Goal: Task Accomplishment & Management: Manage account settings

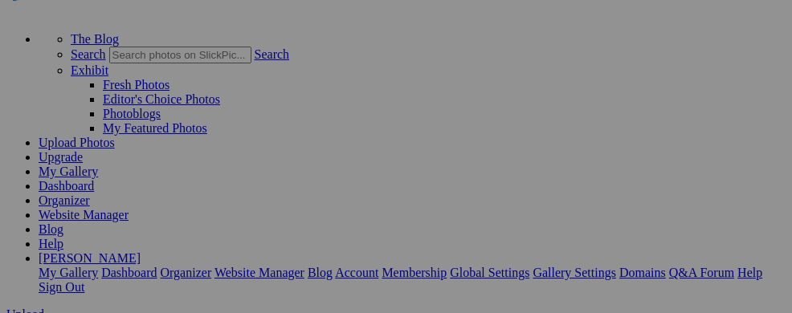
scroll to position [84, 0]
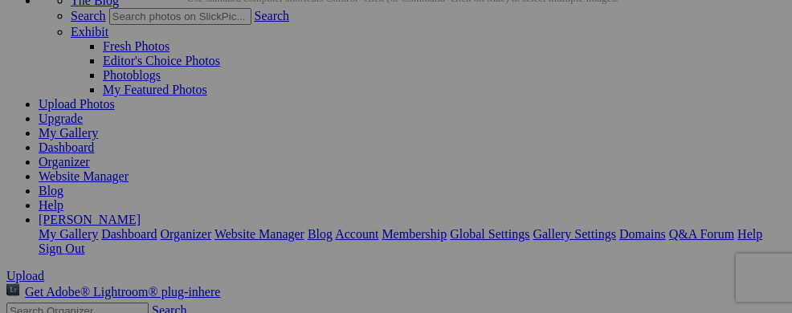
scroll to position [178, 0]
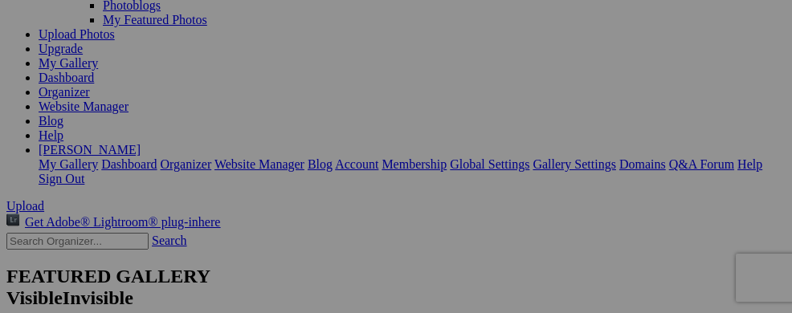
drag, startPoint x: 483, startPoint y: 122, endPoint x: 550, endPoint y: 277, distance: 168.8
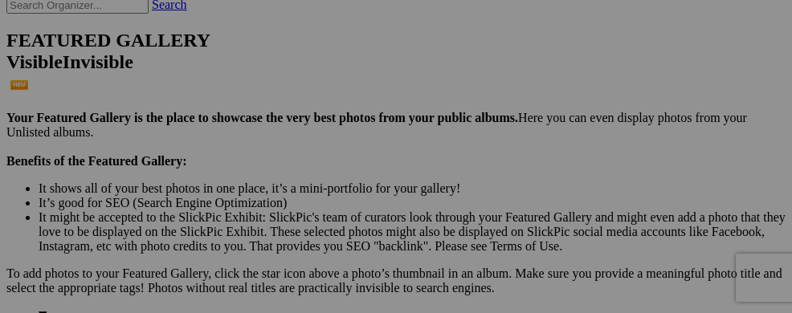
scroll to position [378, 0]
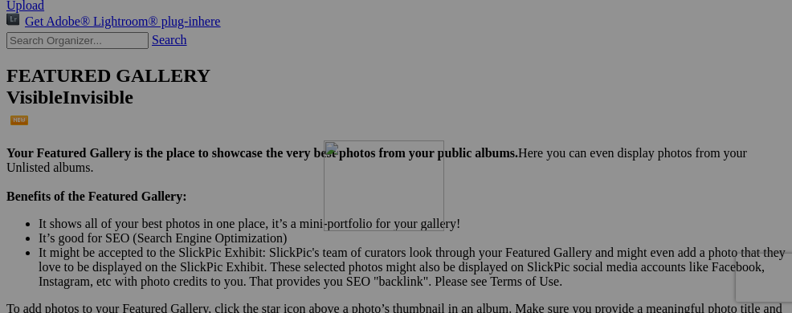
drag, startPoint x: 479, startPoint y: 128, endPoint x: 555, endPoint y: 280, distance: 170.0
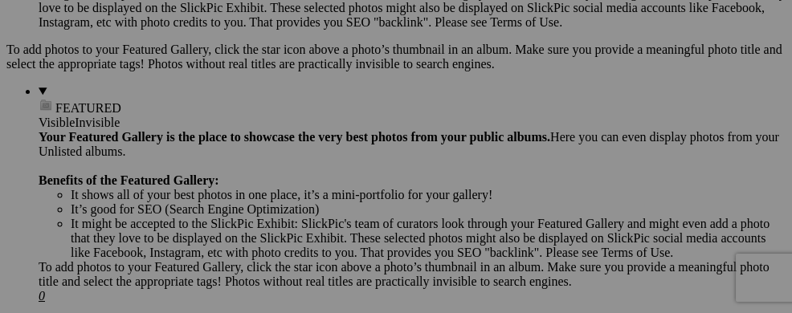
scroll to position [603, 0]
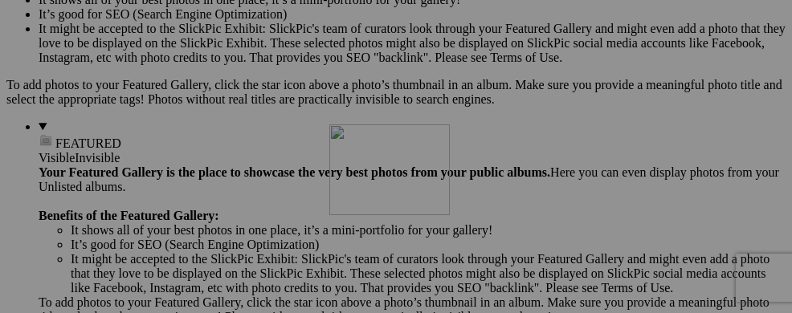
drag, startPoint x: 494, startPoint y: 131, endPoint x: 560, endPoint y: 264, distance: 148.8
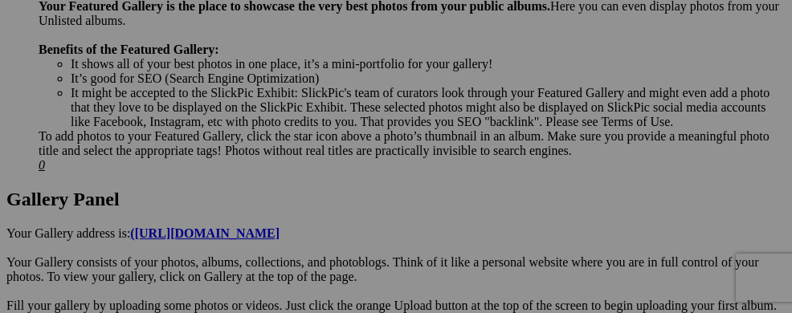
scroll to position [780, 0]
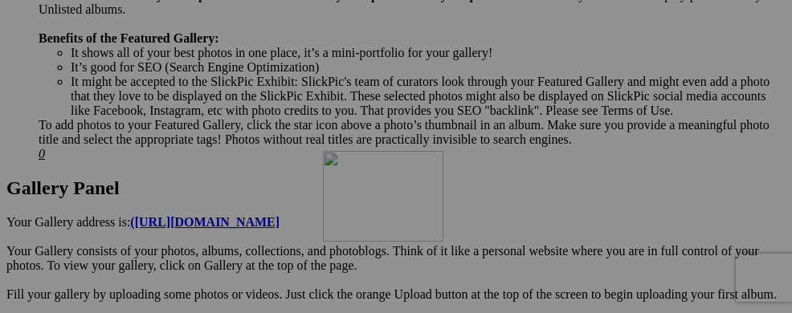
drag, startPoint x: 474, startPoint y: 122, endPoint x: 554, endPoint y: 290, distance: 186.2
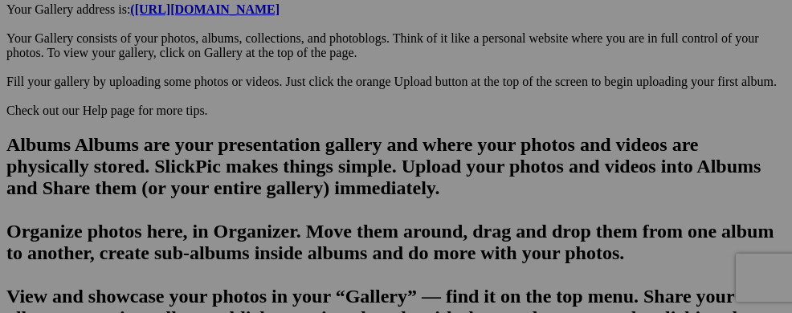
scroll to position [1016, 0]
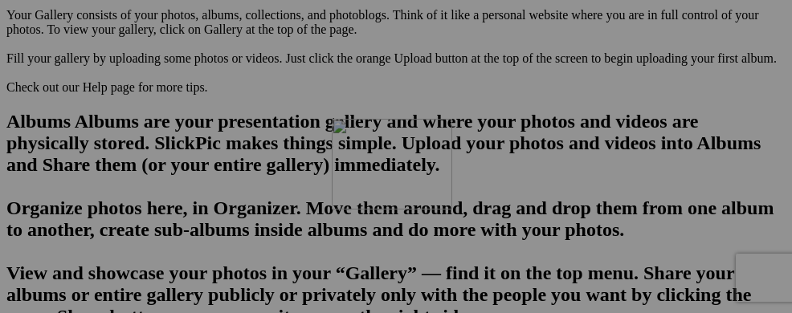
drag, startPoint x: 501, startPoint y: 122, endPoint x: 561, endPoint y: 257, distance: 147.8
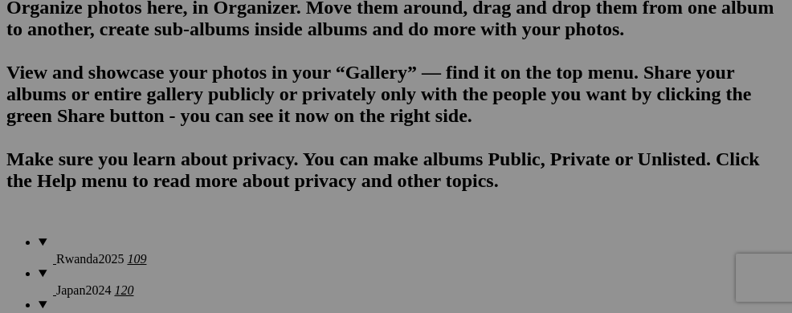
scroll to position [1229, 0]
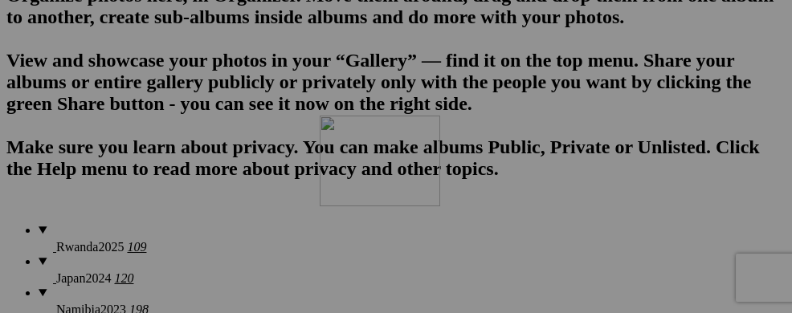
drag, startPoint x: 479, startPoint y: 112, endPoint x: 551, endPoint y: 256, distance: 160.3
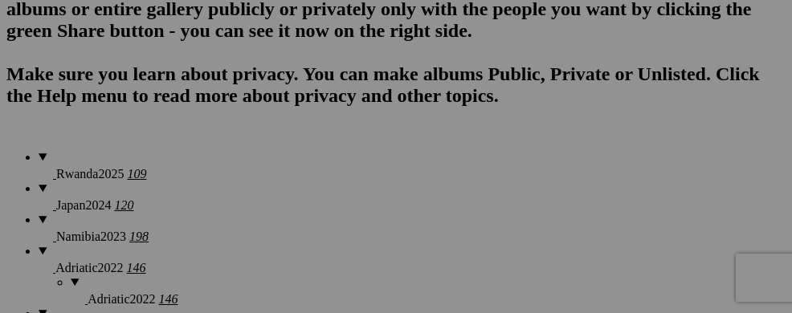
scroll to position [1419, 0]
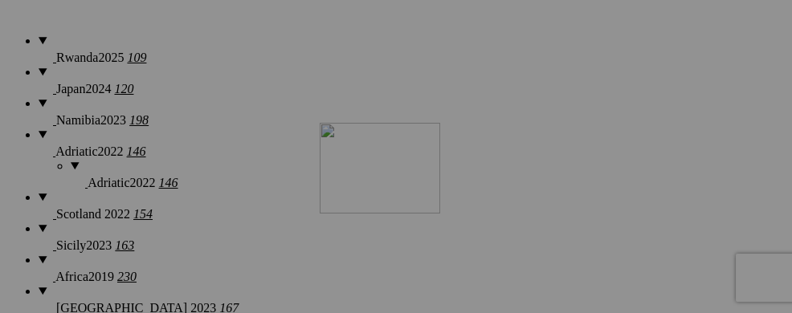
drag, startPoint x: 629, startPoint y: 125, endPoint x: 551, endPoint y: 263, distance: 158.0
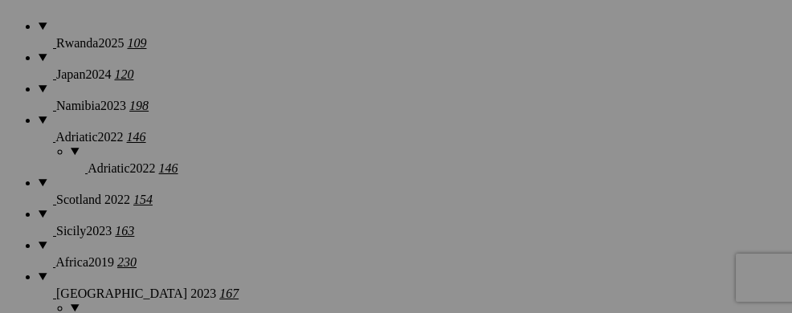
scroll to position [1654, 0]
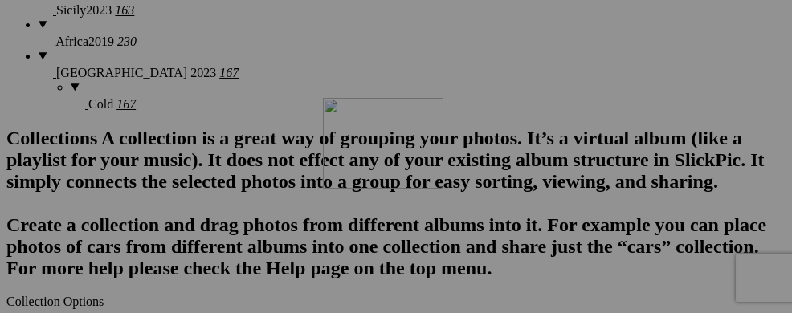
drag, startPoint x: 613, startPoint y: 105, endPoint x: 554, endPoint y: 237, distance: 144.2
drag, startPoint x: 615, startPoint y: 260, endPoint x: 255, endPoint y: 227, distance: 362.2
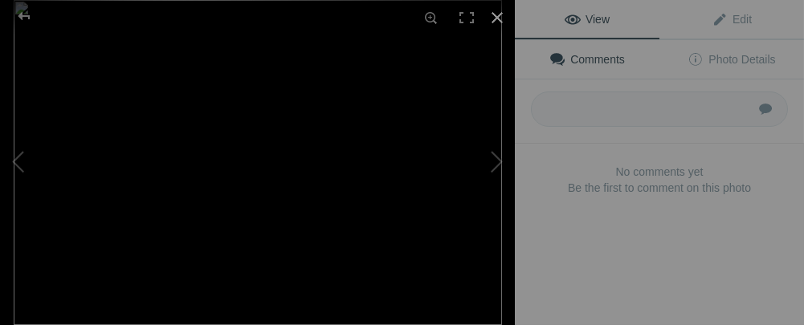
click at [499, 14] on div at bounding box center [497, 17] width 35 height 35
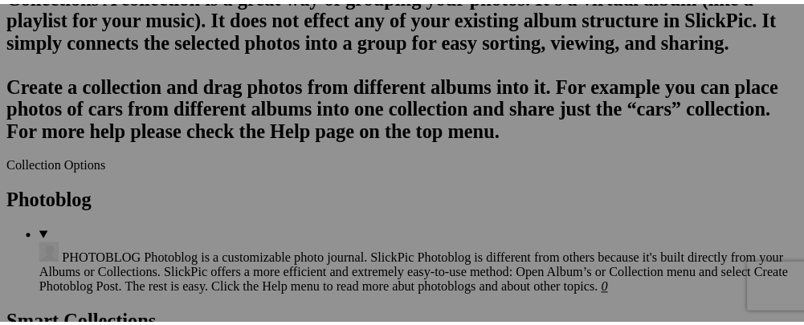
scroll to position [1786, 0]
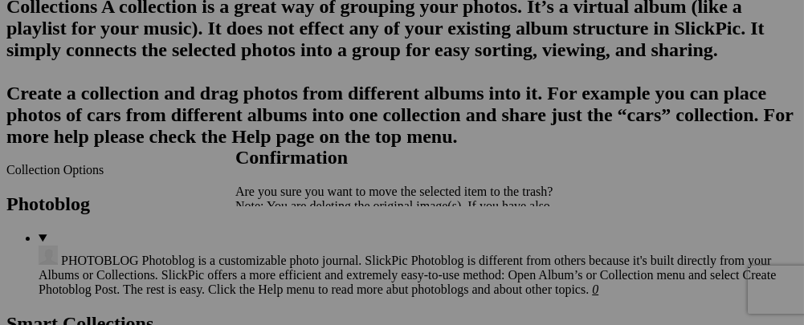
click at [289, 256] on span "Yes" at bounding box center [280, 263] width 18 height 14
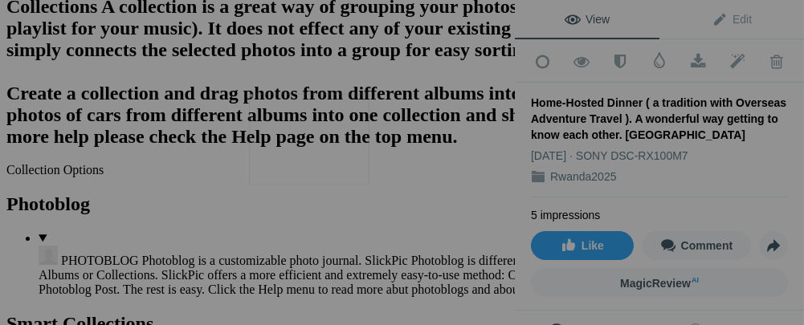
click at [324, 140] on img at bounding box center [309, 139] width 121 height 91
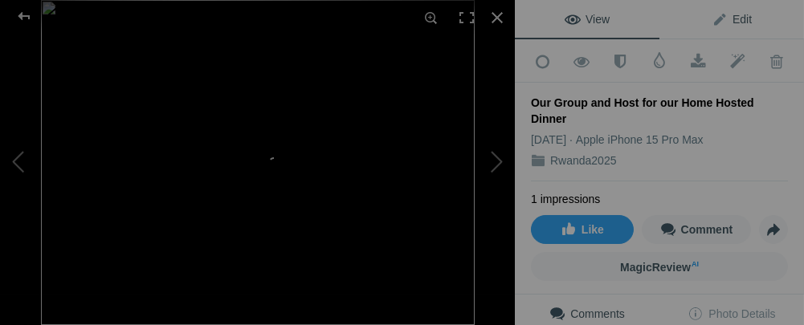
click at [712, 19] on span "Edit" at bounding box center [732, 19] width 40 height 13
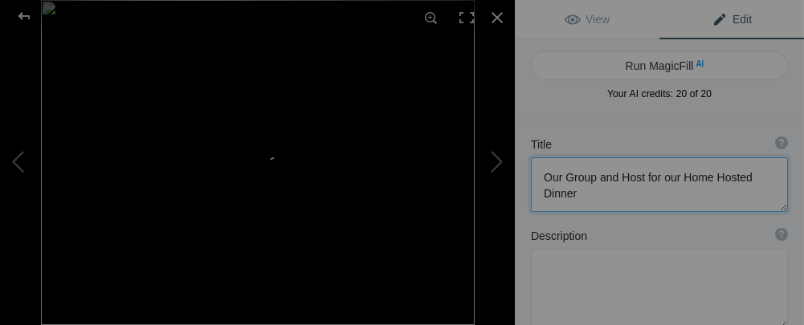
click at [579, 193] on textarea at bounding box center [659, 184] width 257 height 55
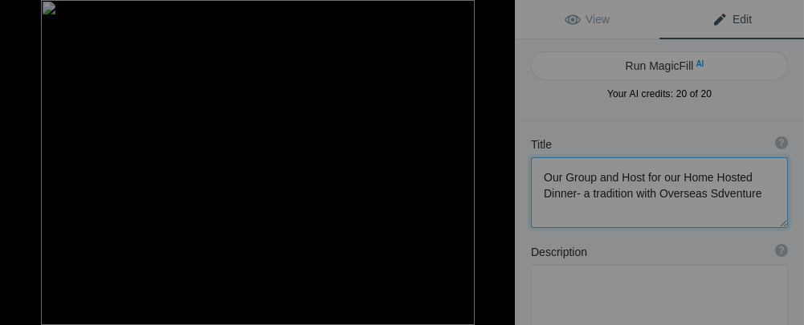
scroll to position [1, 0]
click at [546, 210] on textarea at bounding box center [659, 192] width 257 height 71
click at [550, 207] on textarea at bounding box center [659, 192] width 257 height 71
click at [602, 208] on textarea at bounding box center [659, 192] width 257 height 71
click at [22, 164] on button at bounding box center [60, 162] width 121 height 117
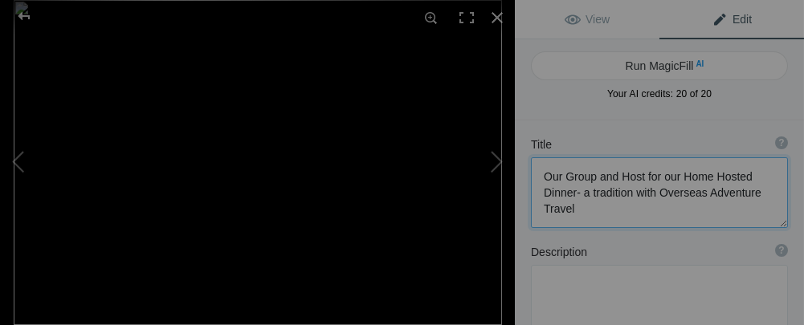
type textarea "Sunset LAKE IHEMA"
type textarea "DSC09647.jpg"
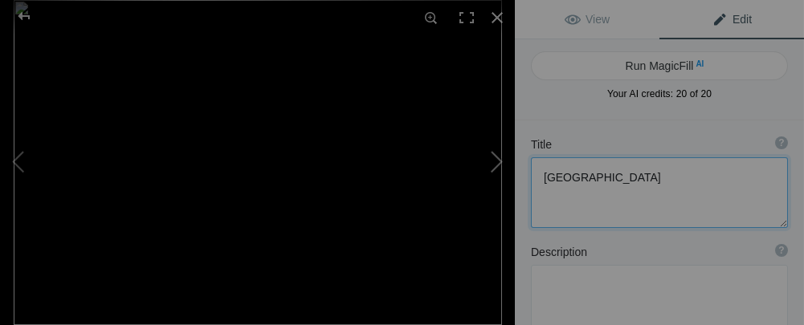
scroll to position [0, 0]
click at [493, 157] on button at bounding box center [455, 162] width 121 height 117
type textarea "Our Group and Host for our Home Hosted Dinner- a tradition with Overseas Advent…"
type textarea "IMG_2234_(10).jpeg"
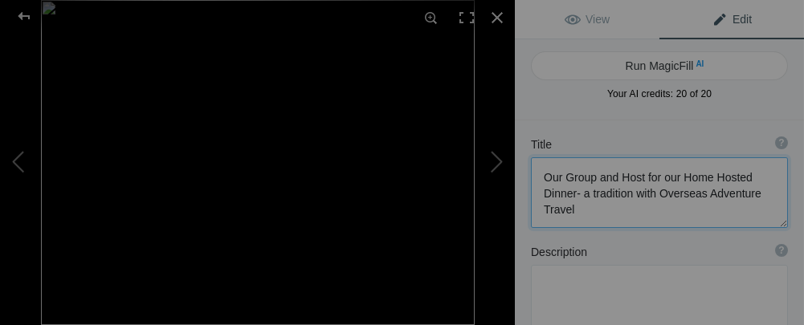
click at [640, 178] on textarea at bounding box center [659, 192] width 257 height 71
click at [20, 169] on button at bounding box center [60, 162] width 121 height 117
type textarea "Sunset LAKE IHEMA"
type textarea "DSC09647.jpg"
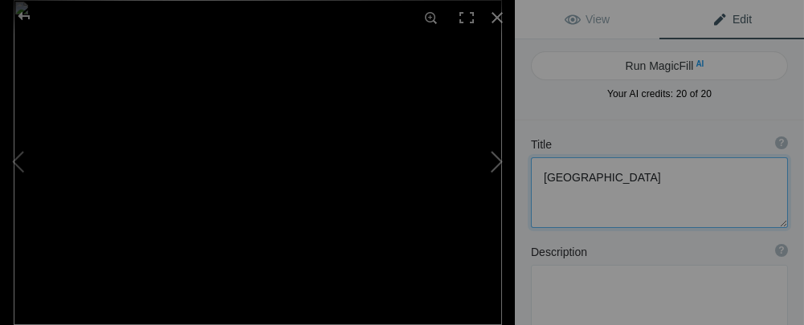
click at [491, 163] on button at bounding box center [455, 162] width 121 height 117
type textarea "Our Group and Hostess for our Home Hosted Dinner- a tradition with Overseas Adv…"
type textarea "IMG_2234_(10).jpeg"
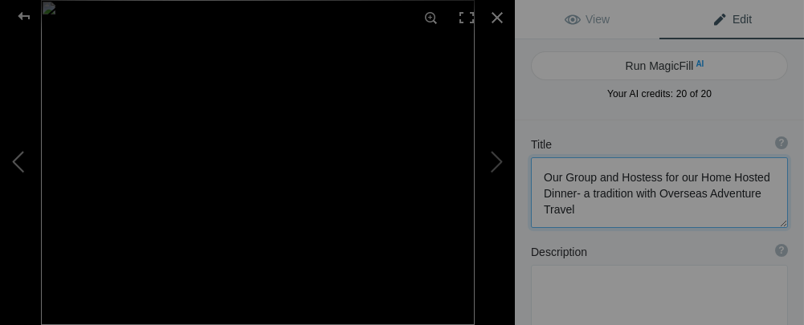
click at [19, 163] on button at bounding box center [60, 162] width 121 height 117
type textarea "Sunset LAKE IHEMA"
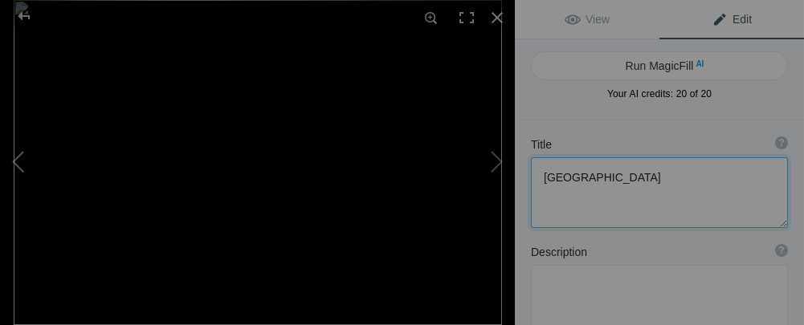
click at [22, 169] on button at bounding box center [60, 162] width 121 height 117
type textarea "DSC09648.jpg"
click at [22, 167] on button at bounding box center [60, 162] width 121 height 117
click at [496, 162] on button at bounding box center [455, 162] width 121 height 117
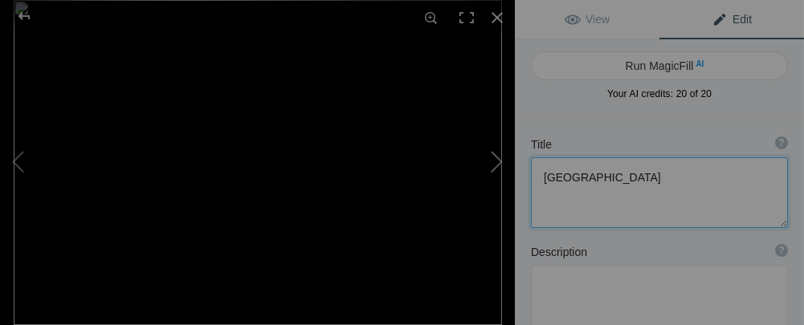
type textarea "Sunset LAKE IHEMA"
type textarea "DSC09646.jpg"
click at [496, 162] on button at bounding box center [455, 162] width 121 height 117
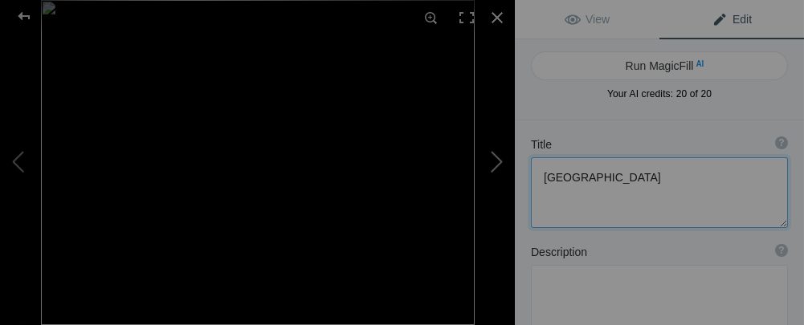
click at [496, 160] on button at bounding box center [455, 162] width 121 height 117
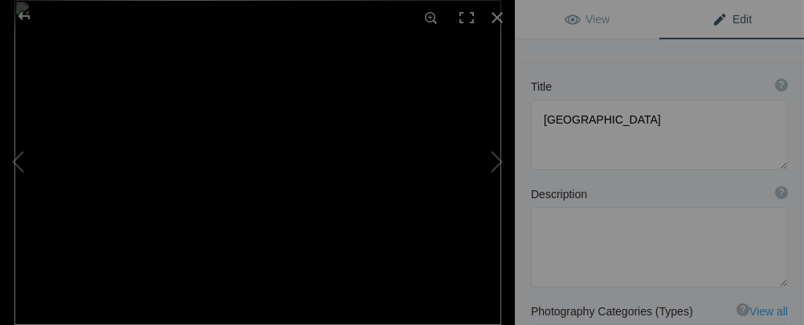
type textarea "Sunset LAKE IHEMA"
type textarea "DSC09647.jpg"
type textarea "Our Group and Hostess for our Home Hosted Dinner- a tradition with Overseas Adv…"
type textarea "IMG_2234_(10).jpeg"
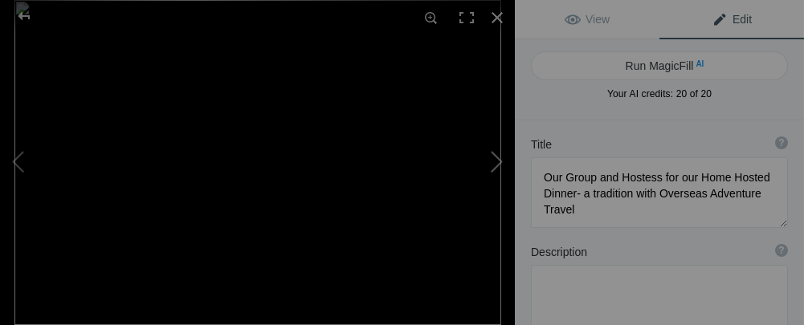
click at [494, 167] on button at bounding box center [455, 162] width 121 height 117
click at [497, 16] on div at bounding box center [497, 17] width 35 height 35
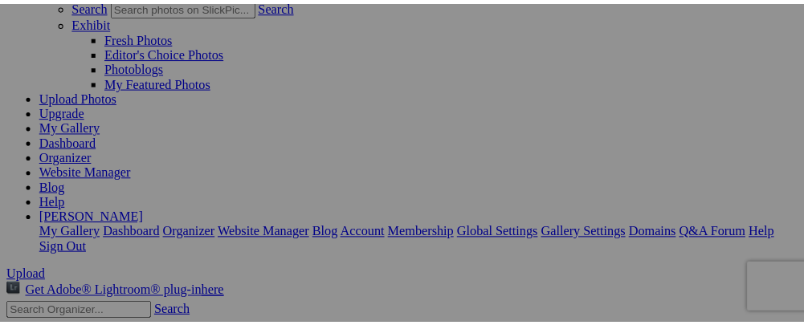
scroll to position [176, 0]
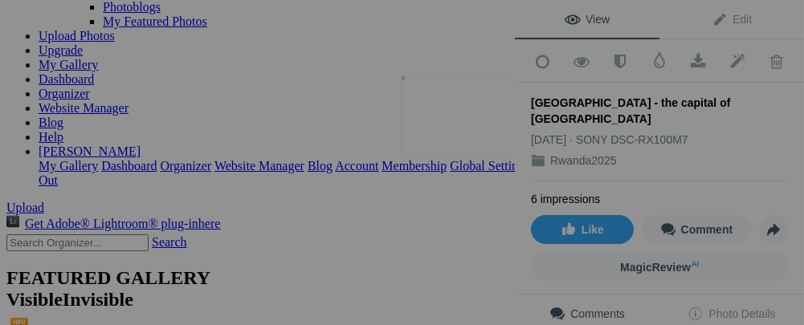
click at [466, 137] on button at bounding box center [455, 162] width 121 height 117
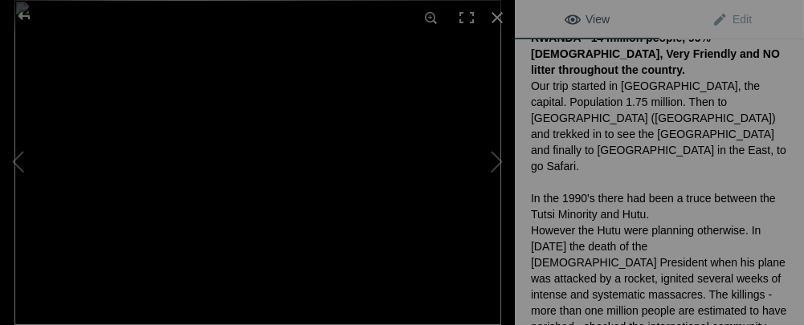
scroll to position [0, 0]
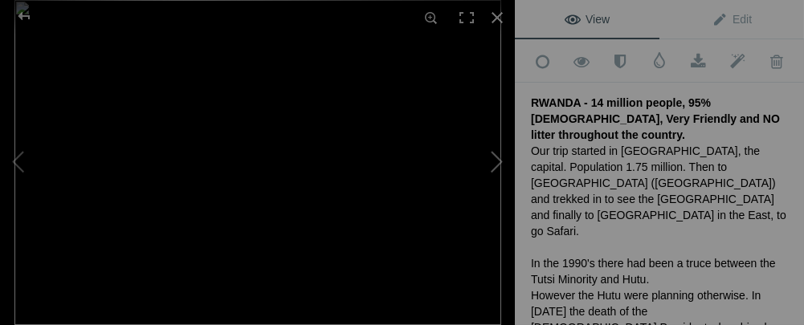
click at [497, 157] on button at bounding box center [455, 162] width 121 height 117
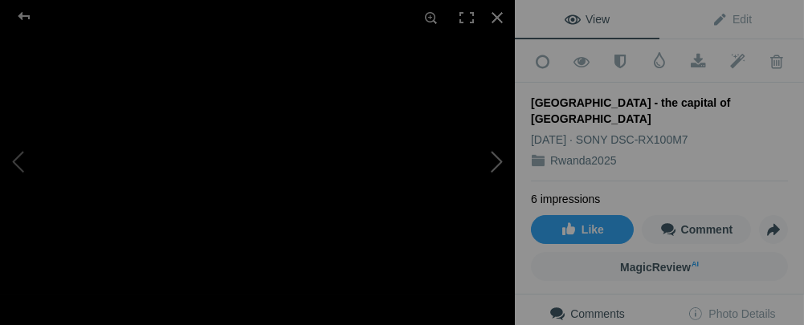
click at [500, 162] on button at bounding box center [455, 162] width 121 height 117
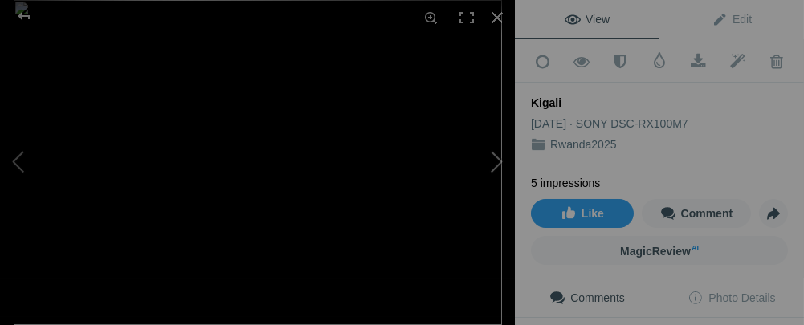
click at [499, 159] on button at bounding box center [455, 162] width 121 height 117
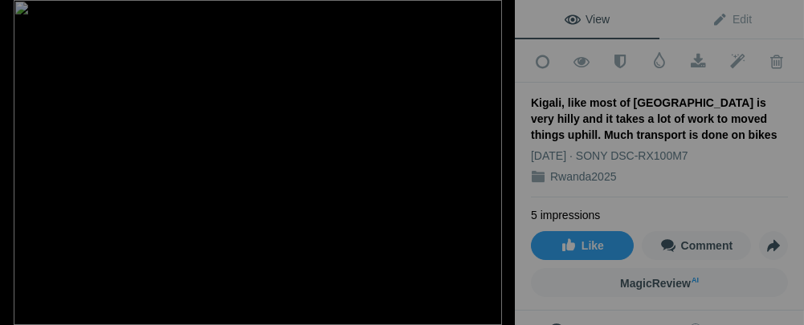
click at [499, 159] on button at bounding box center [455, 162] width 121 height 117
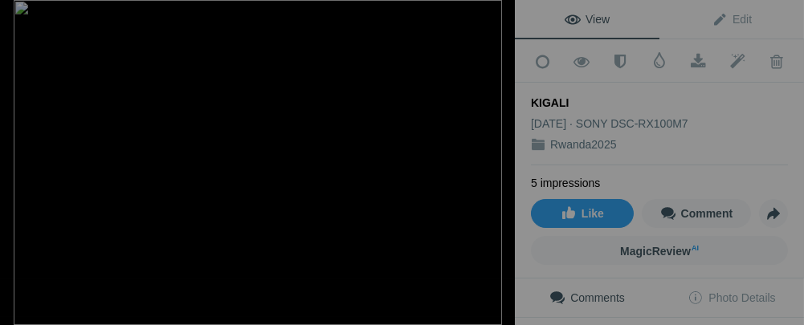
click at [499, 159] on button at bounding box center [455, 162] width 121 height 117
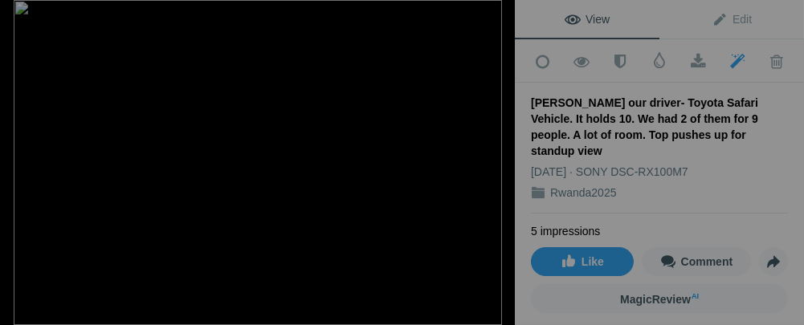
click at [502, 162] on button at bounding box center [455, 162] width 121 height 117
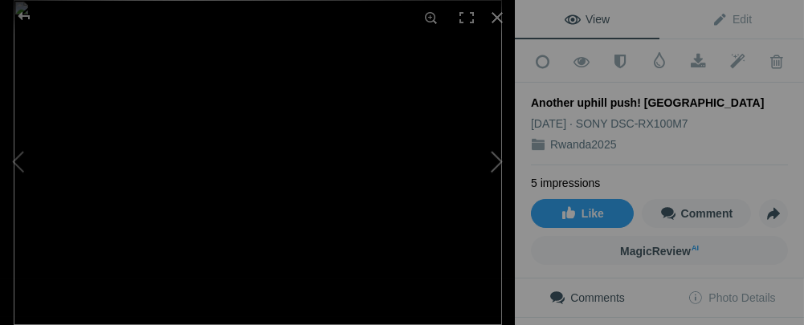
click at [499, 164] on button at bounding box center [455, 162] width 121 height 117
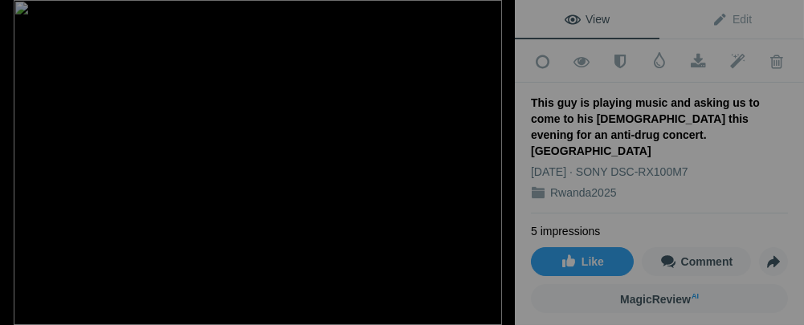
click at [499, 164] on button at bounding box center [455, 162] width 121 height 117
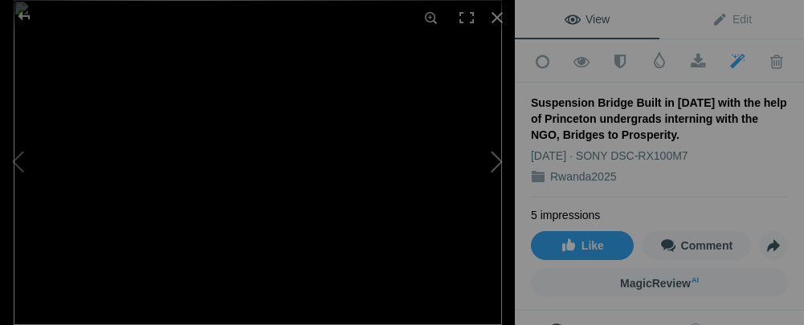
click at [497, 164] on button at bounding box center [455, 162] width 121 height 117
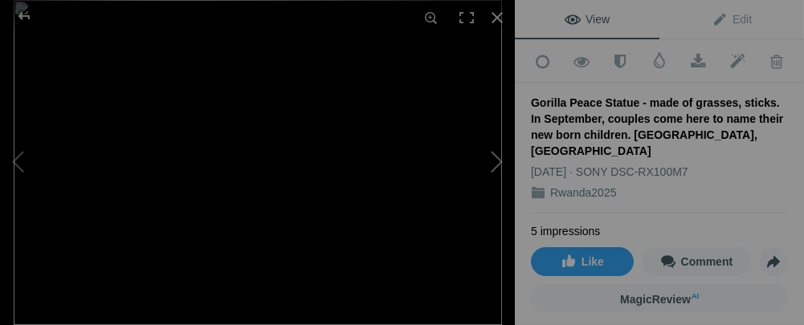
click at [493, 165] on button at bounding box center [455, 162] width 121 height 117
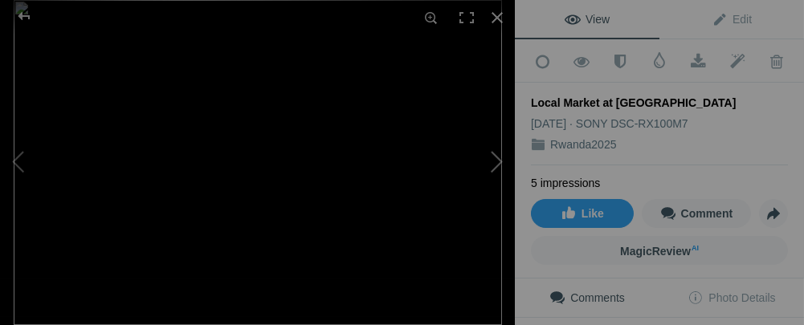
click at [493, 165] on button at bounding box center [455, 162] width 121 height 117
click at [496, 160] on button at bounding box center [455, 162] width 121 height 117
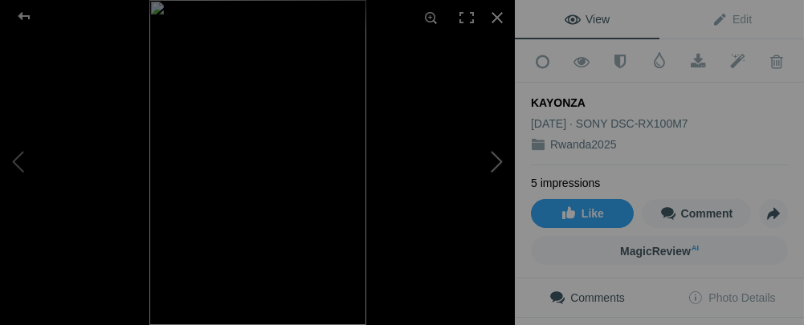
click at [498, 160] on button at bounding box center [455, 162] width 121 height 117
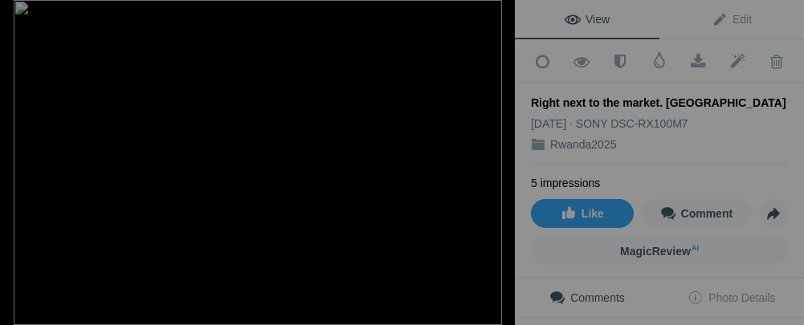
click at [498, 160] on button at bounding box center [455, 162] width 121 height 117
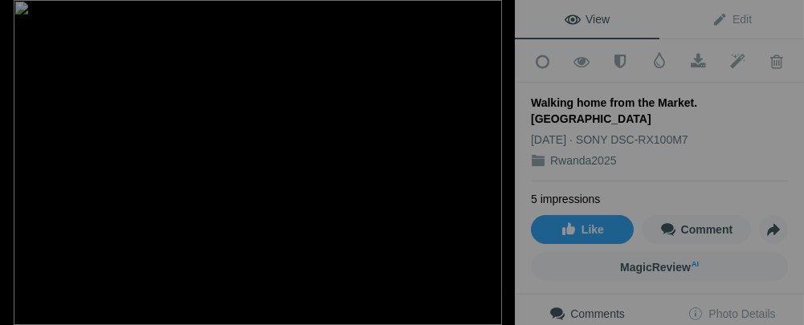
click at [498, 160] on button at bounding box center [455, 162] width 121 height 117
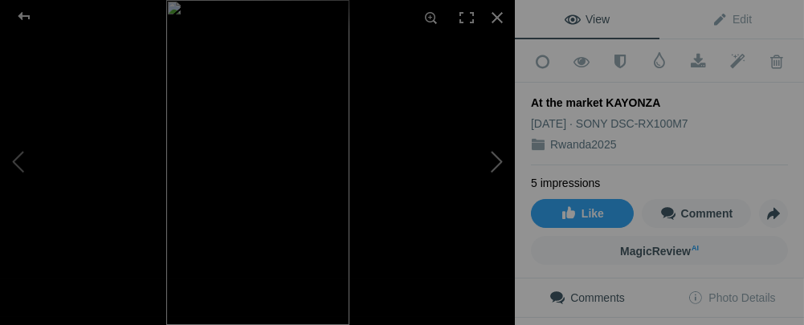
click at [498, 162] on button at bounding box center [455, 162] width 121 height 117
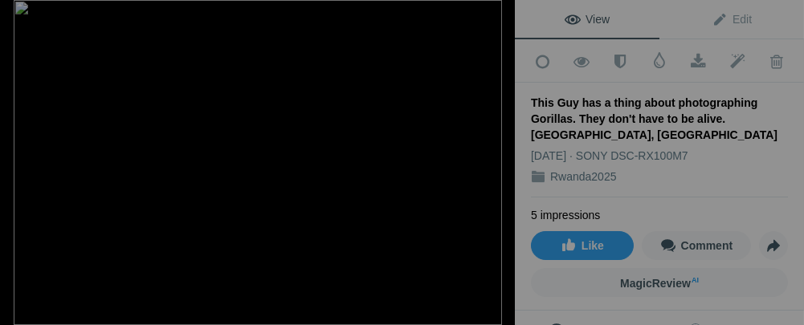
click at [498, 162] on button at bounding box center [455, 162] width 121 height 117
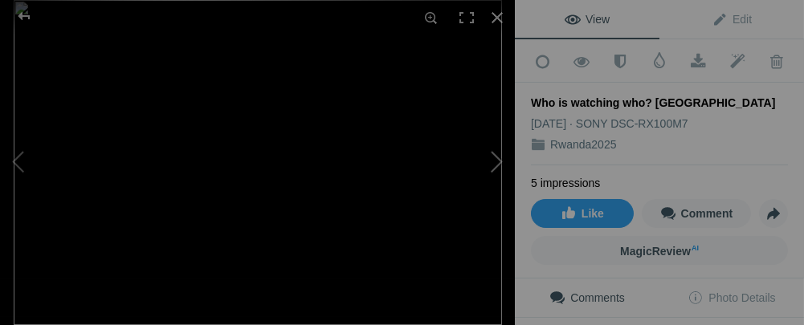
click at [500, 159] on button at bounding box center [455, 162] width 121 height 117
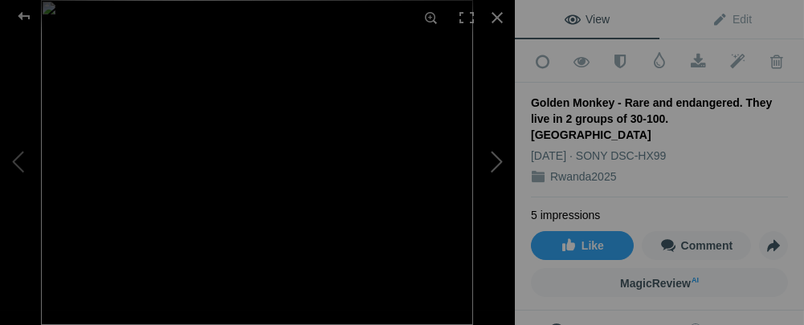
click at [500, 159] on button at bounding box center [455, 162] width 121 height 117
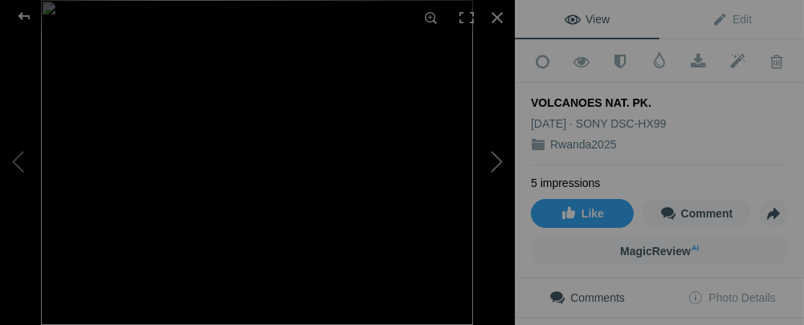
click at [500, 159] on button at bounding box center [455, 162] width 121 height 117
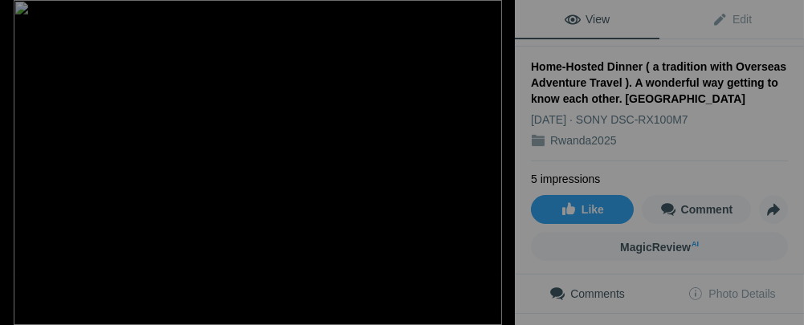
scroll to position [1, 0]
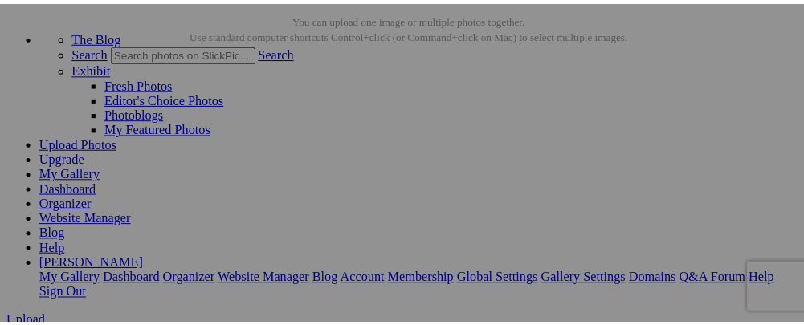
scroll to position [154, 0]
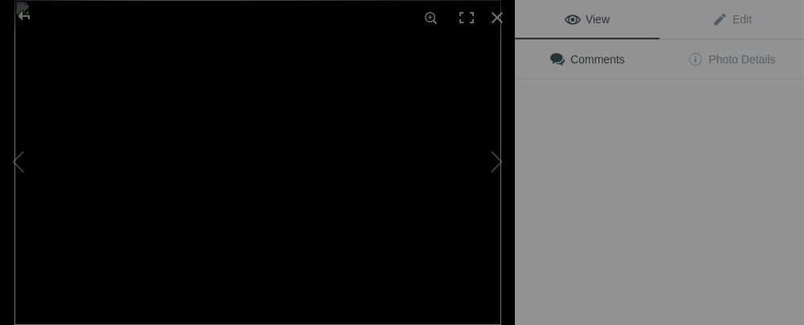
click at [449, 137] on button at bounding box center [455, 162] width 121 height 117
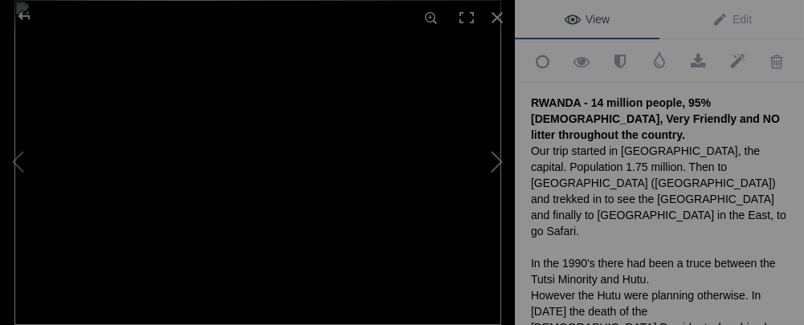
click at [491, 165] on button at bounding box center [455, 162] width 121 height 117
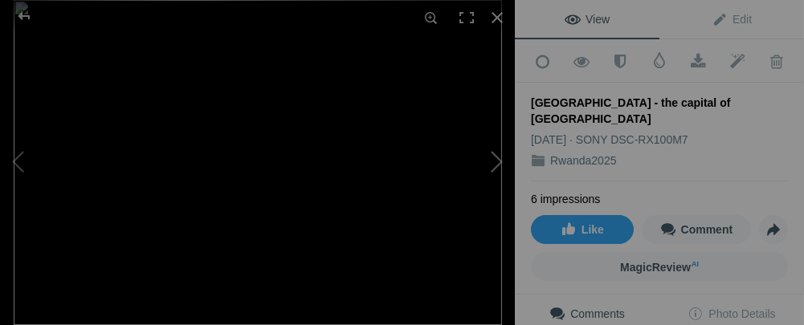
click at [491, 165] on button at bounding box center [455, 162] width 121 height 117
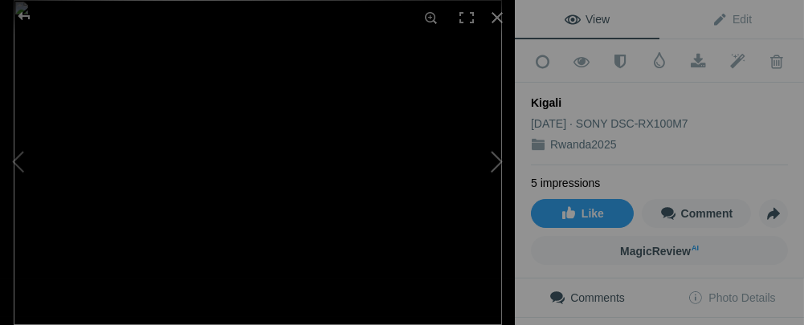
click at [491, 165] on button at bounding box center [455, 162] width 121 height 117
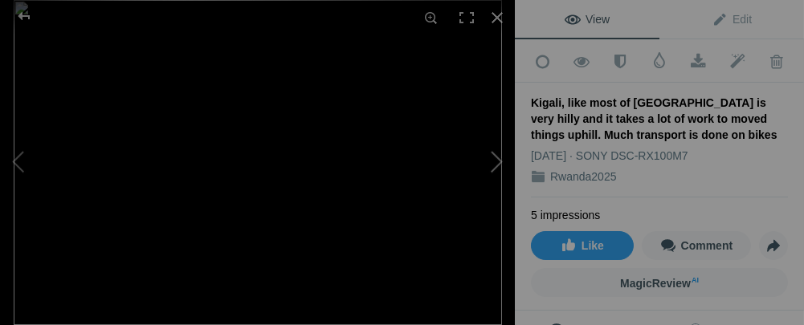
click at [491, 165] on button at bounding box center [455, 162] width 121 height 117
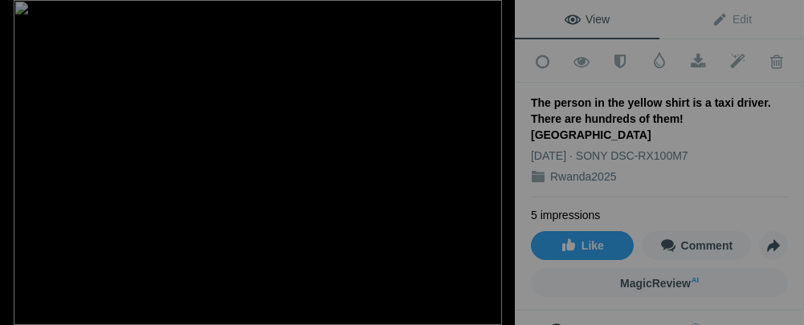
click at [491, 165] on button at bounding box center [455, 162] width 121 height 117
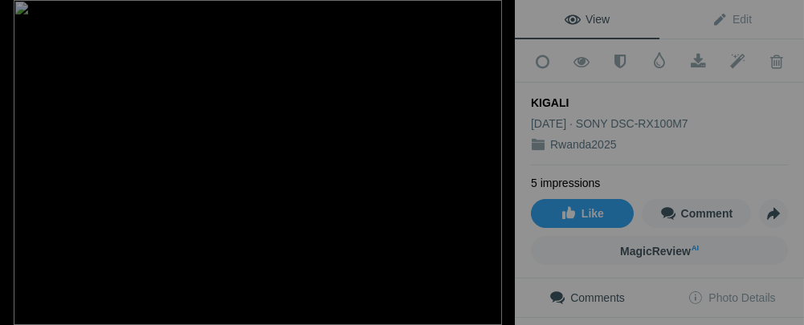
click at [491, 165] on button at bounding box center [455, 162] width 121 height 117
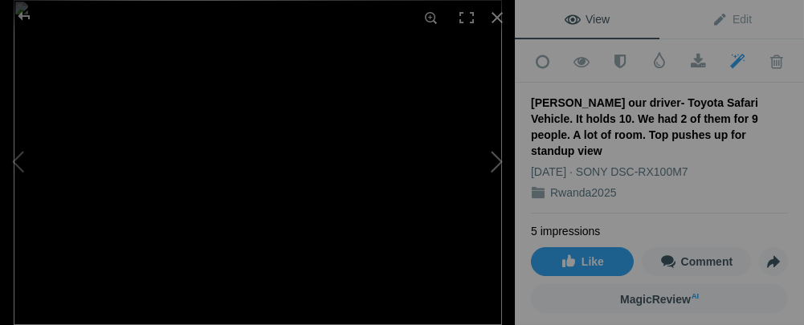
click at [496, 165] on button at bounding box center [455, 162] width 121 height 117
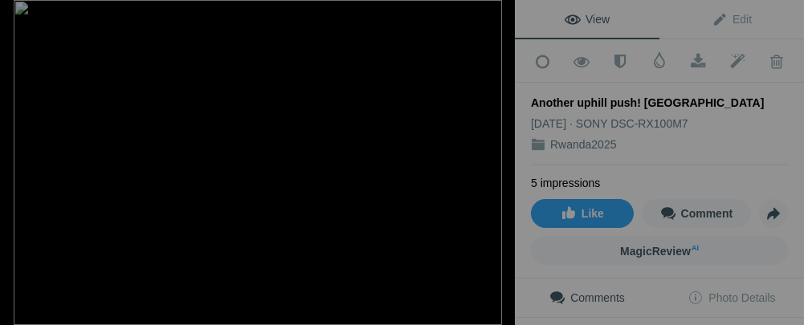
click at [496, 165] on button at bounding box center [455, 162] width 121 height 117
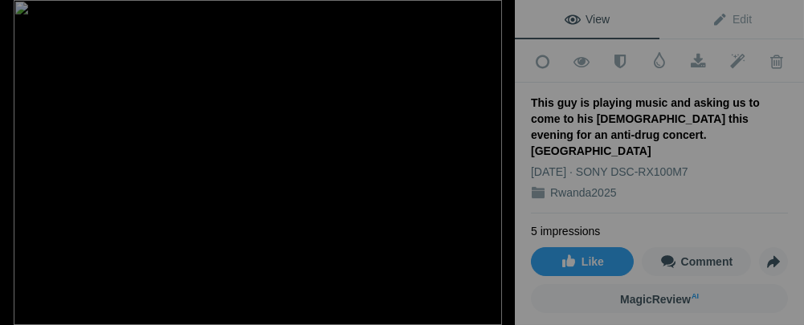
click at [496, 165] on button at bounding box center [455, 162] width 121 height 117
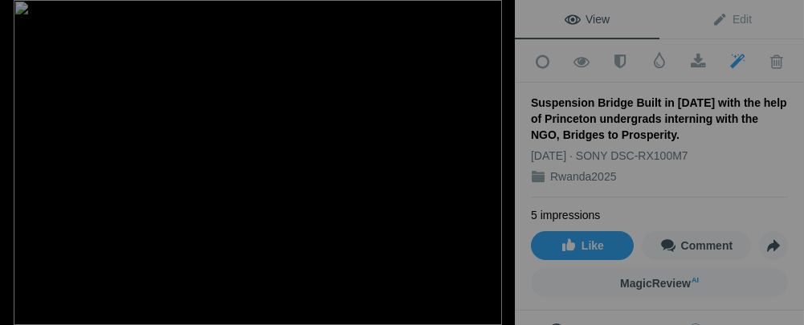
click at [496, 165] on button at bounding box center [455, 162] width 121 height 117
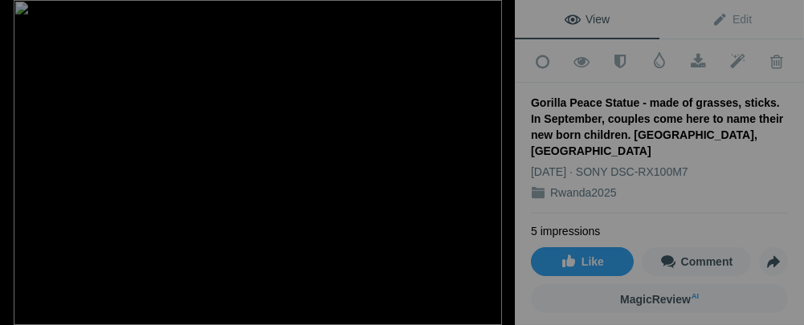
click at [496, 165] on button at bounding box center [455, 162] width 121 height 117
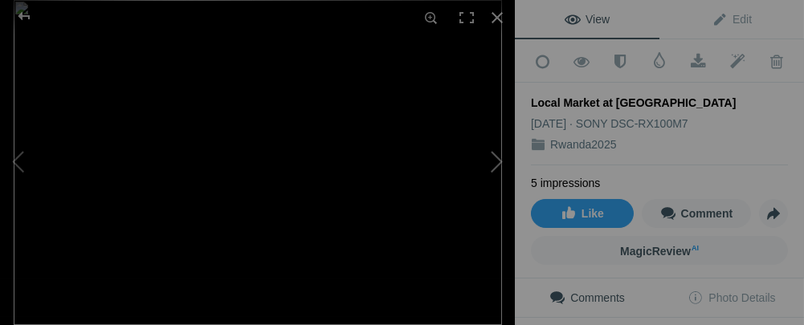
click at [496, 168] on button at bounding box center [455, 162] width 121 height 117
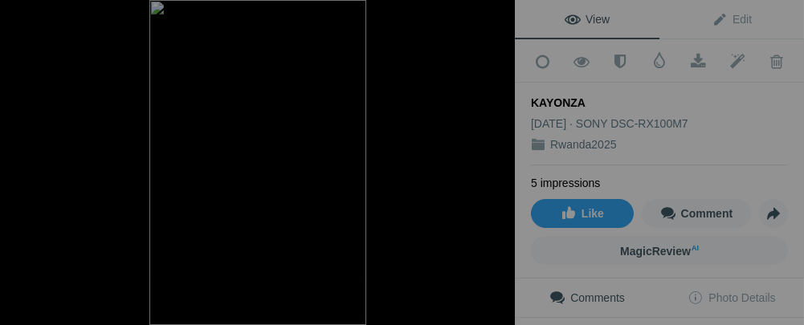
click at [496, 168] on button at bounding box center [455, 162] width 121 height 117
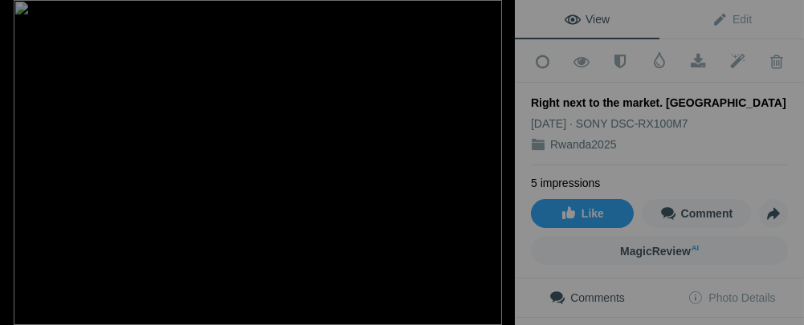
click at [496, 168] on button at bounding box center [455, 162] width 121 height 117
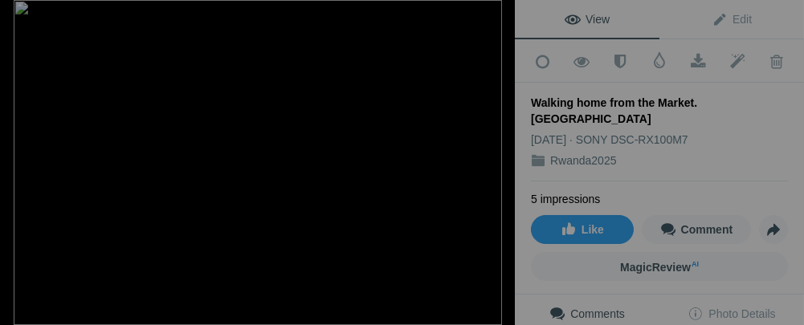
click at [496, 168] on button at bounding box center [455, 162] width 121 height 117
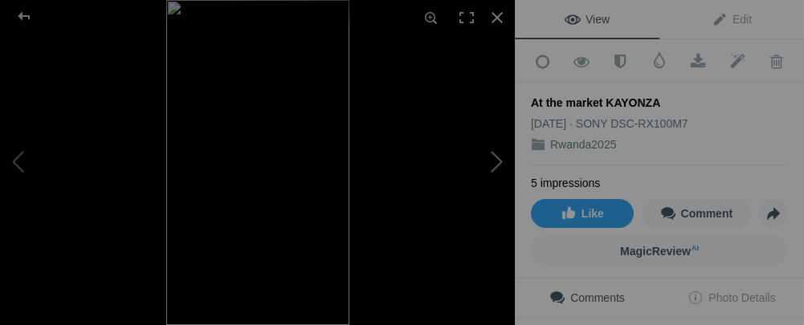
click at [496, 168] on button at bounding box center [455, 162] width 121 height 117
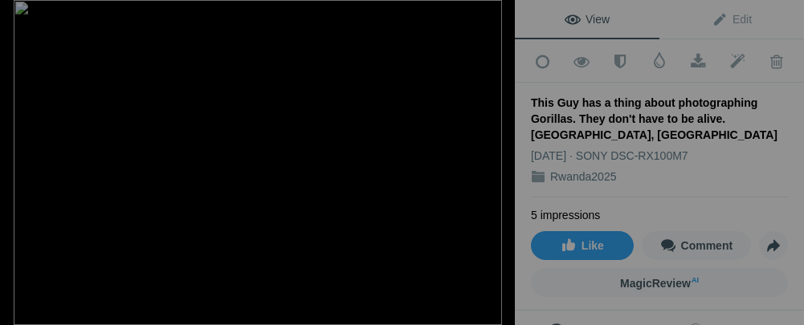
click at [496, 168] on button at bounding box center [455, 162] width 121 height 117
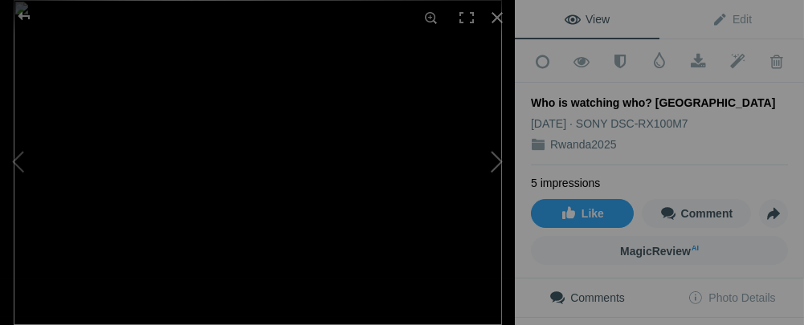
click at [496, 163] on button at bounding box center [455, 162] width 121 height 117
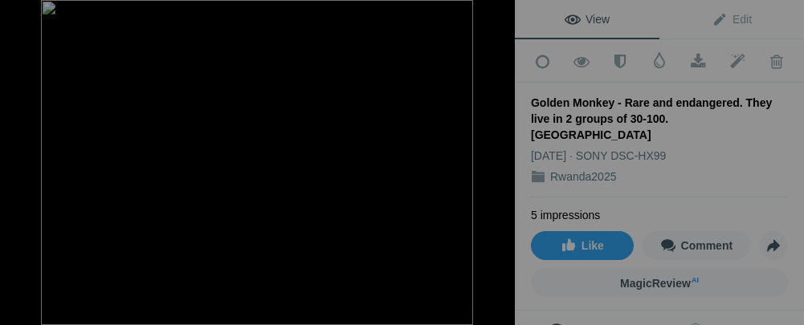
click at [497, 164] on button at bounding box center [455, 162] width 121 height 117
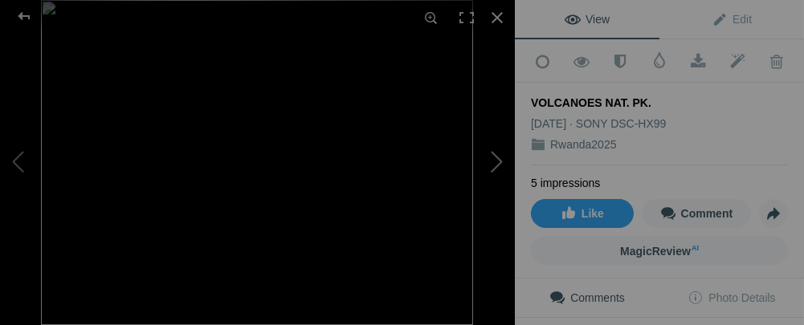
click at [497, 164] on button at bounding box center [455, 162] width 121 height 117
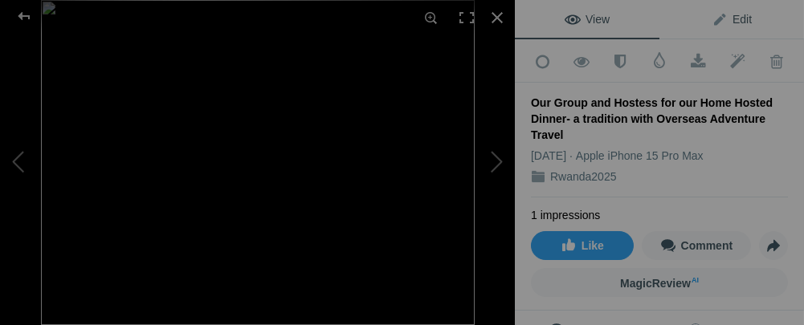
click at [712, 21] on span "Edit" at bounding box center [732, 19] width 40 height 13
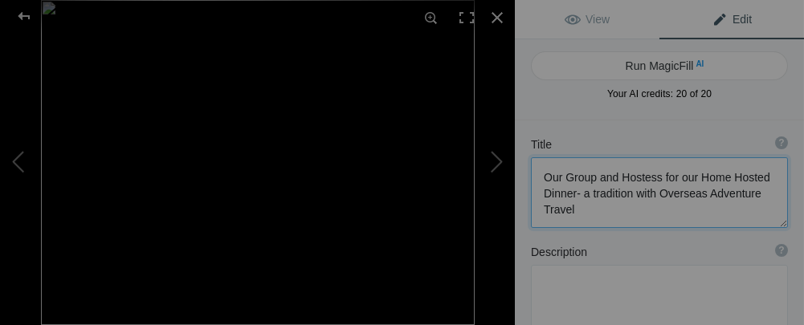
click at [656, 179] on textarea at bounding box center [659, 192] width 257 height 71
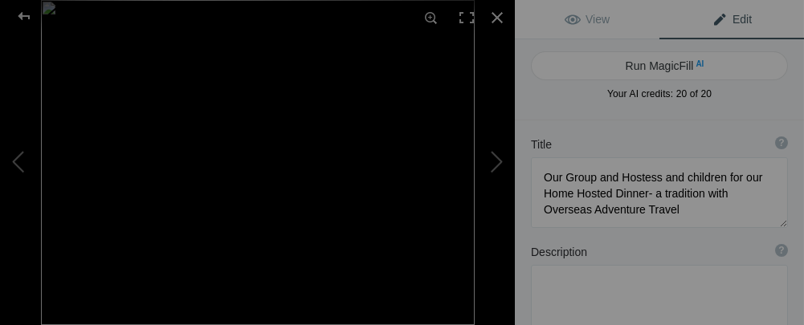
click at [712, 13] on span "Edit" at bounding box center [732, 19] width 40 height 13
click at [14, 163] on button at bounding box center [60, 162] width 121 height 117
type textarea "VOLCANOES NATIONAL PARK"
type textarea "DSC00149_(1).jpeg"
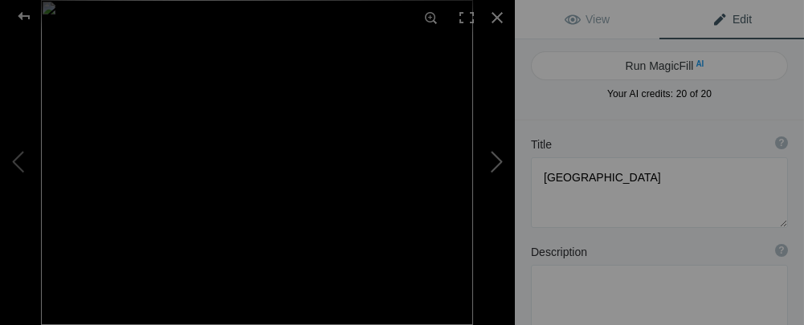
click at [500, 166] on button at bounding box center [455, 162] width 121 height 117
type textarea "Our Group and Hostess and children for our Home Hosted Dinner- a tradition with…"
type textarea "IMG_2234_(10).jpeg"
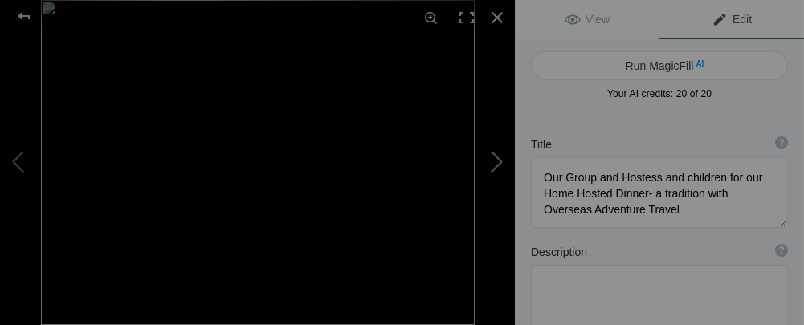
click at [493, 166] on button at bounding box center [455, 162] width 121 height 117
type textarea "Part of the trail thru Volcanoes Nat. Pk. The main trail in, was not that good.…"
type textarea "DSC09489.jpg"
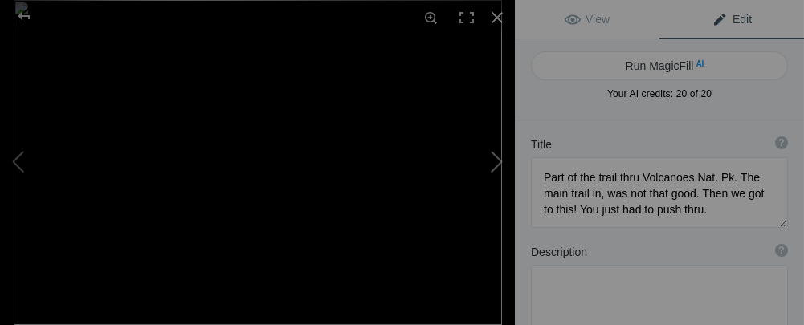
click at [493, 166] on button at bounding box center [455, 162] width 121 height 117
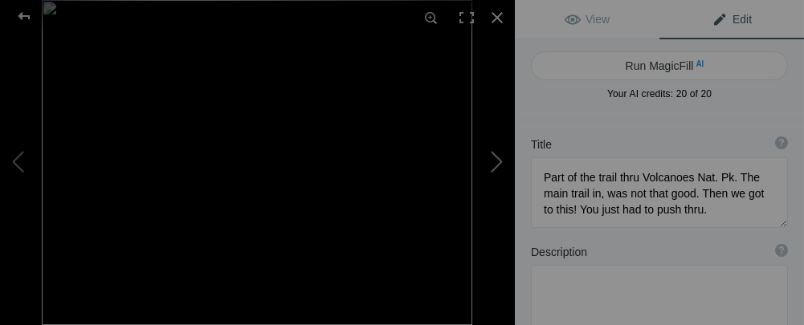
type textarea "Face of a 600 Pound Silver Back Gorilla"
type textarea "DSC00169_(1).jpeg"
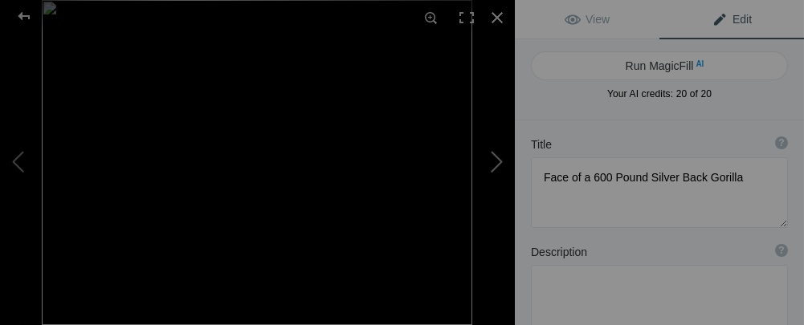
click at [493, 166] on button at bounding box center [455, 162] width 121 height 117
type textarea "Looks sad"
type textarea "DSC00179.jpeg"
click at [493, 166] on button at bounding box center [455, 162] width 121 height 117
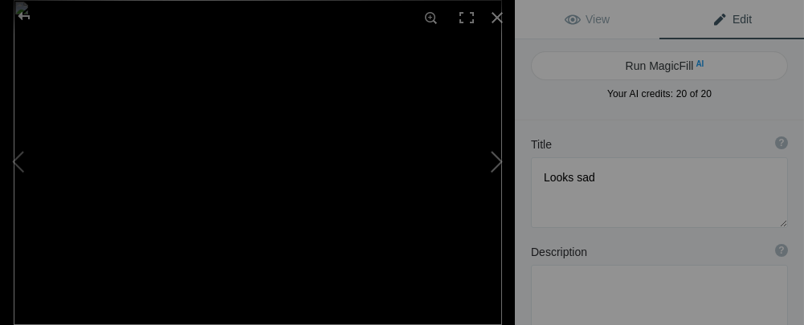
type textarea "The younger gorilla looks like he is being lectured to."
type textarea "DSC09493.jpg"
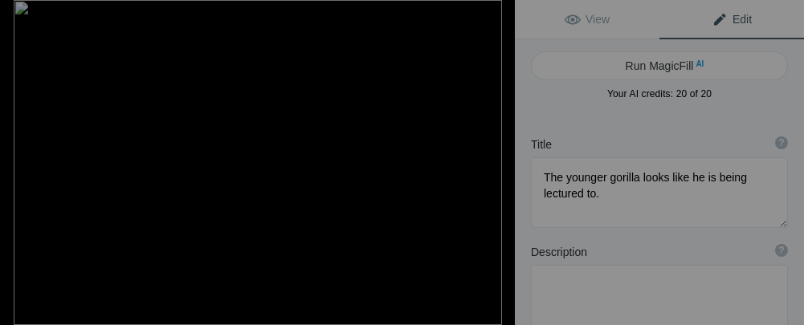
click at [493, 166] on button at bounding box center [455, 162] width 121 height 117
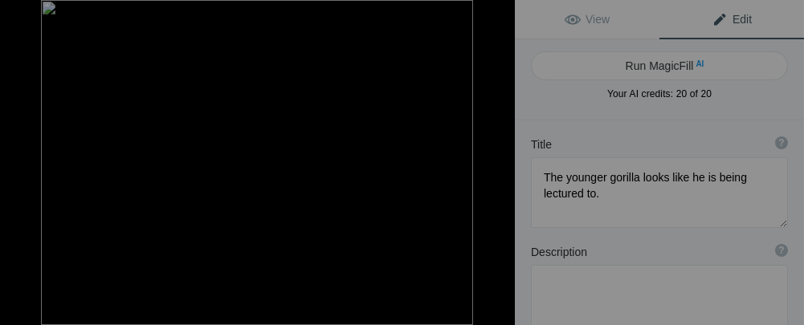
type textarea "Silver Back - 600 pounds"
type textarea "DSC00176.jpg"
click at [496, 166] on button at bounding box center [455, 162] width 121 height 117
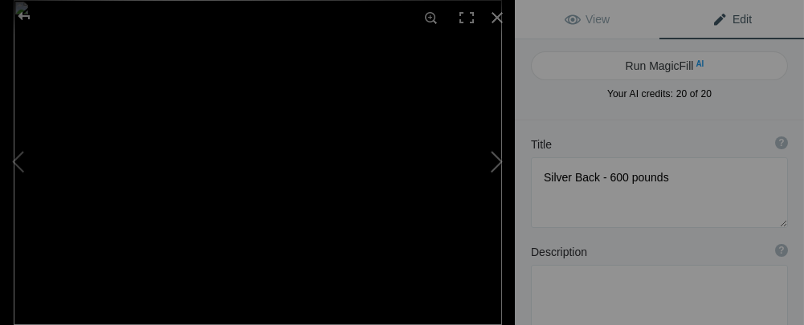
type textarea "Silver Back"
type textarea "DSC09512.jpg"
click at [496, 166] on button at bounding box center [455, 162] width 121 height 117
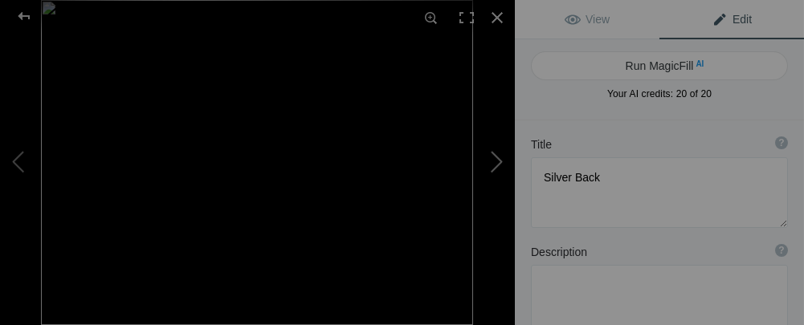
type textarea "Plenty to eat"
type textarea "DSC00175.jpeg"
click at [496, 166] on button at bounding box center [455, 162] width 121 height 117
type textarea "A Closeup"
type textarea "DSC00177.jpg"
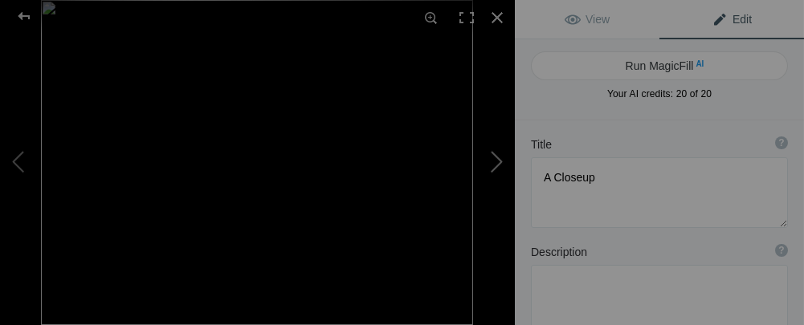
click at [496, 166] on button at bounding box center [455, 162] width 121 height 117
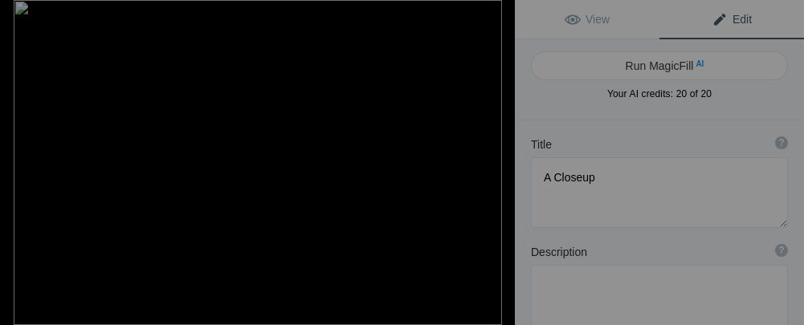
type textarea "Volcanoes National Park"
type textarea "DSC09498.jpg"
click at [496, 166] on button at bounding box center [455, 162] width 121 height 117
type textarea "The only child in the family at that time. Children stay with their mother unti…"
type textarea "DSC09494.jpg"
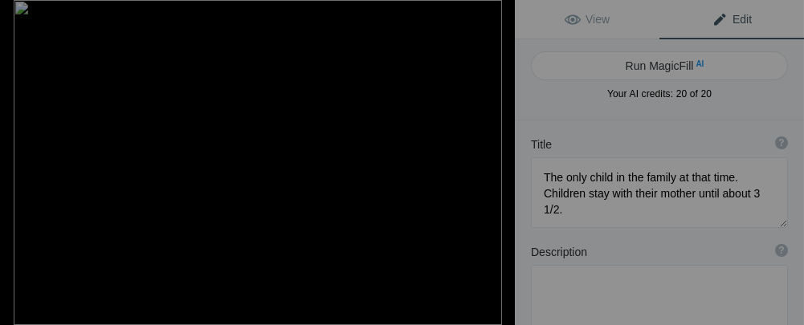
click at [493, 165] on button at bounding box center [455, 162] width 121 height 117
type textarea "So close. I don't think it is a good idea to be that close, especially to a mot…"
type textarea "DSC09503.jpg"
click at [493, 165] on button at bounding box center [455, 162] width 121 height 117
type textarea "How lovely!"
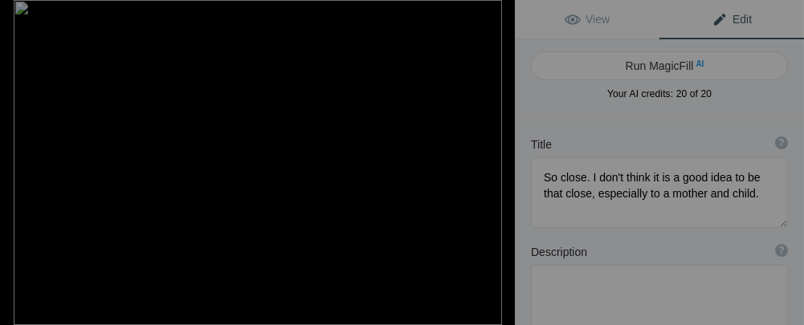
type textarea "DSC09506edit.jpg"
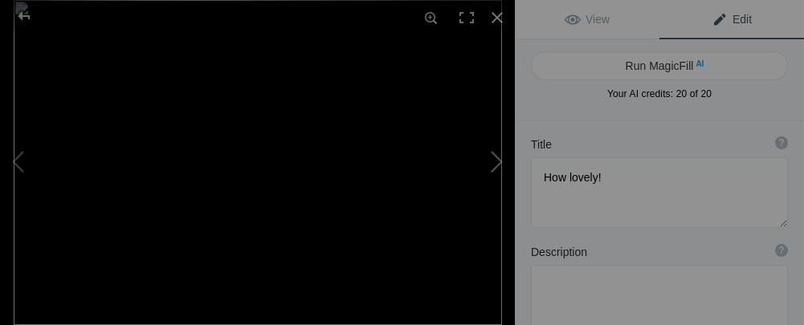
click at [497, 166] on button at bounding box center [455, 162] width 121 height 117
type textarea "I was about 6 feet from mother and child"
type textarea "The female that is closest went over to the mother and took the child and ran n…"
type textarea "DSC09507.jpg"
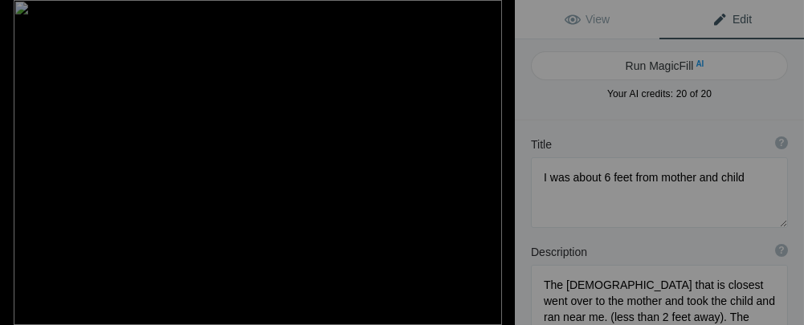
click at [497, 166] on button at bounding box center [455, 162] width 121 height 117
type textarea "Playtime Again"
type textarea "DSC09508.jpg"
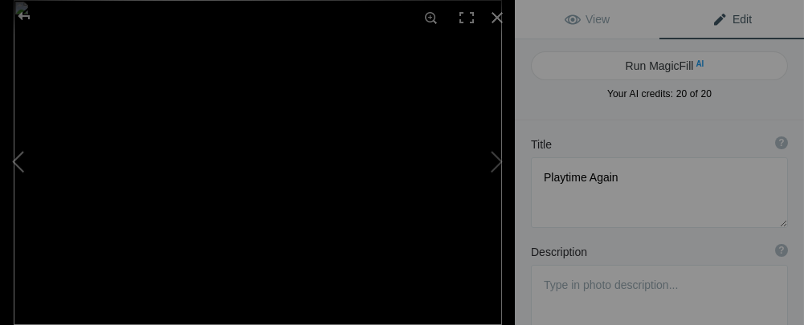
click at [16, 161] on button at bounding box center [60, 162] width 121 height 117
type textarea "I was about 6 feet from mother and child"
type textarea "The female that is closest went over to the mother and took the child and ran n…"
type textarea "DSC09507.jpg"
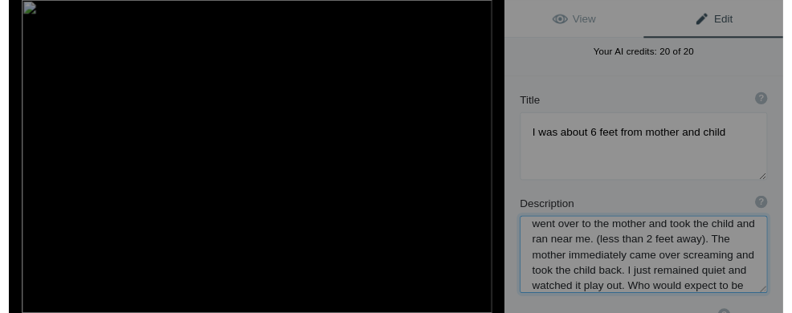
scroll to position [0, 0]
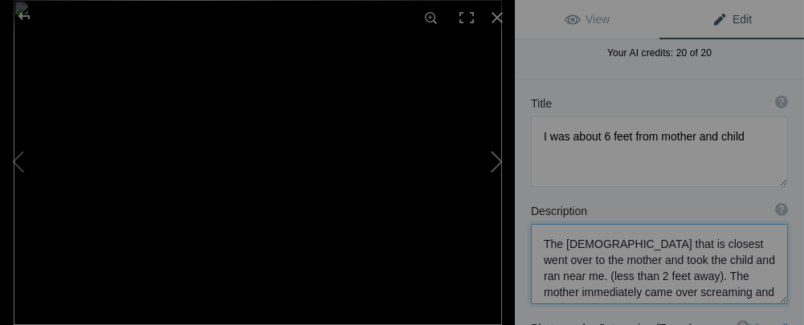
click at [496, 160] on button at bounding box center [455, 162] width 121 height 117
type textarea "Playtime Again"
type textarea "DSC09508.jpg"
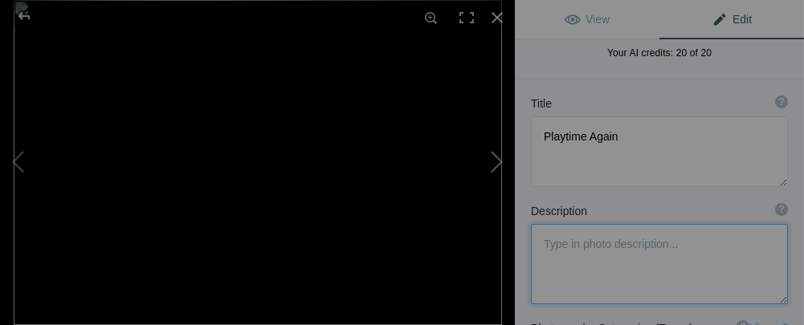
click at [497, 161] on button at bounding box center [455, 162] width 121 height 117
type textarea "Silver Back"
type textarea "DSC09511.jpg"
click at [497, 161] on button at bounding box center [455, 162] width 121 height 117
type textarea "Room on the hill to be by yourself"
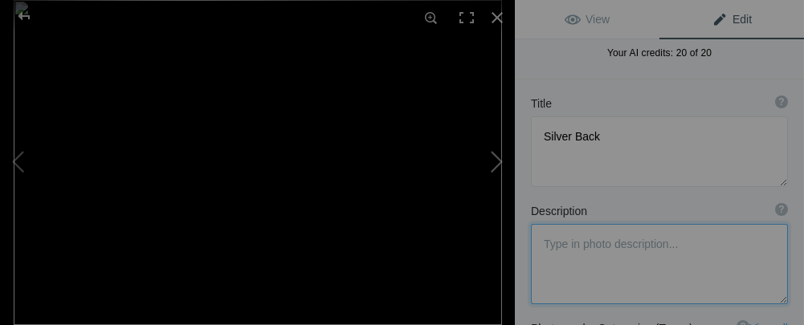
type textarea "DSC09509.jpg"
click at [497, 161] on button at bounding box center [455, 162] width 121 height 117
type textarea "Volcanoes Nat. Pk."
type textarea "DSC09510.jpg"
click at [497, 161] on button at bounding box center [455, 162] width 121 height 117
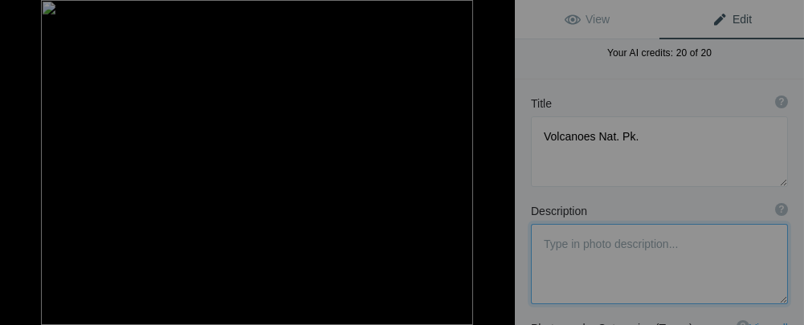
type textarea "While at Volcanoes, we visited the Rushubi Primary School located near rural Sa…"
type textarea "Each of us brought school supplies from home. We helped the kids with their les…"
type textarea "DSC00182.jpeg"
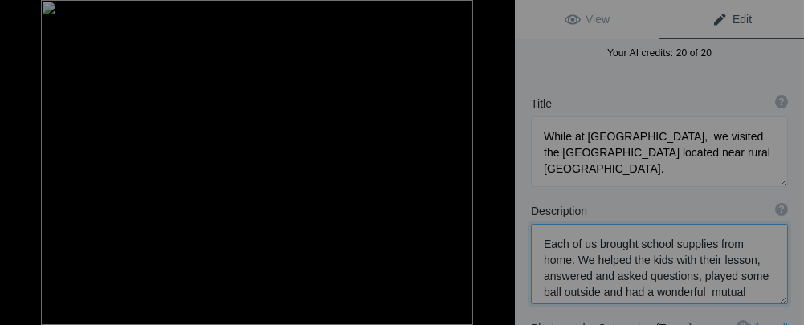
click at [497, 161] on button at bounding box center [455, 162] width 121 height 117
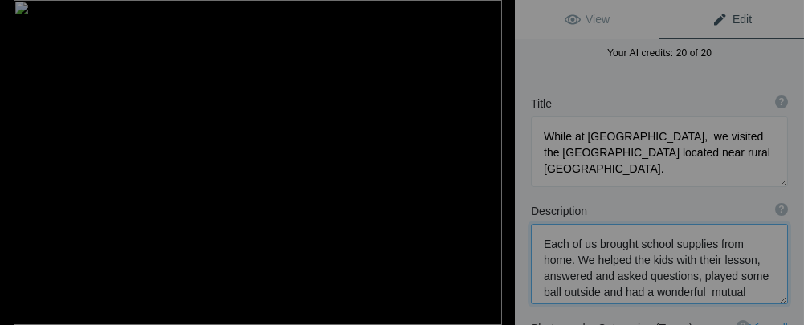
type textarea "Scene of some flat land"
type textarea "DSC09665.jpg"
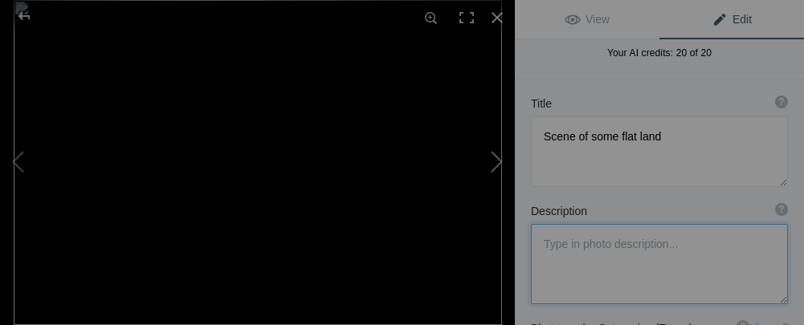
click at [497, 162] on button at bounding box center [455, 162] width 121 height 117
type textarea "Buildings in the Women's Opportunity Center. KAYONZA"
type textarea "The center is home to about 300 Rwandan women who are genocide Survivors and al…"
type textarea "DSC09433.jpg"
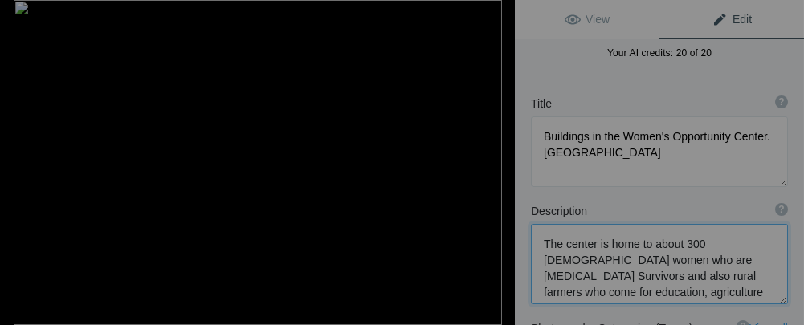
click at [497, 164] on button at bounding box center [455, 162] width 121 height 117
type textarea "Notice the beautiful intricate weaving all done with local trees, grasses and b…"
type textarea "DSC09387.jpg"
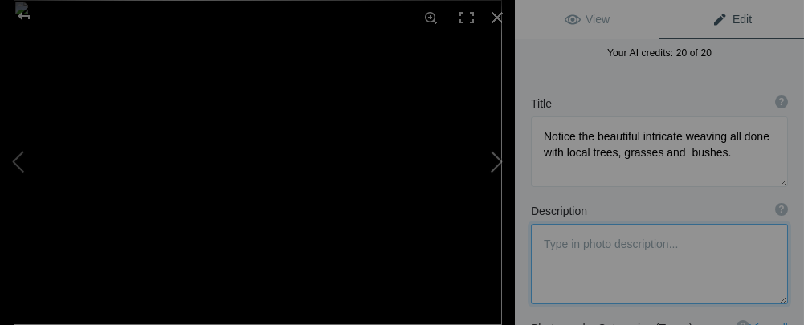
click at [497, 165] on button at bounding box center [455, 162] width 121 height 117
type textarea "Rice paddies AKARGERA"
type textarea "DSC09655.jpg"
click at [497, 165] on button at bounding box center [455, 162] width 121 height 117
type textarea "There is a Police Training Center and station. at Akagera Nat. Pk."
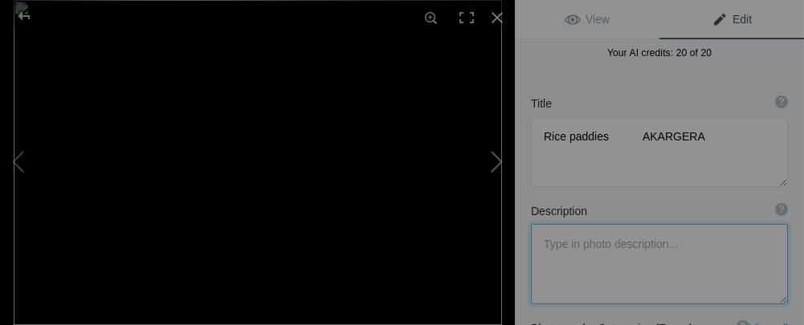
type textarea "The center, trains officers to keep order prevent poaching, and other handle th…"
type textarea "DSC09624.jpg"
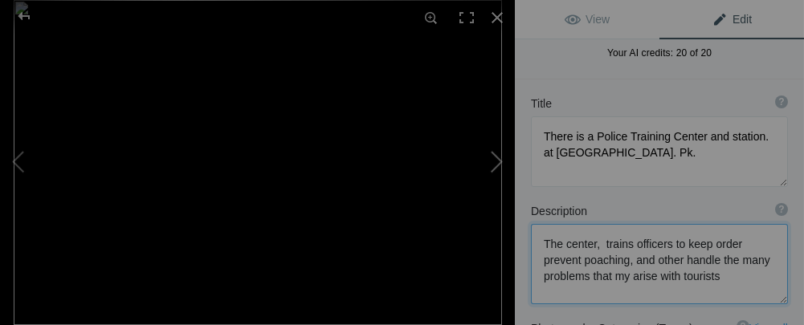
click at [497, 165] on button at bounding box center [455, 162] width 121 height 117
type textarea "Further training. Dogs play an important role in keeping order."
type textarea "DSC09625.jpg"
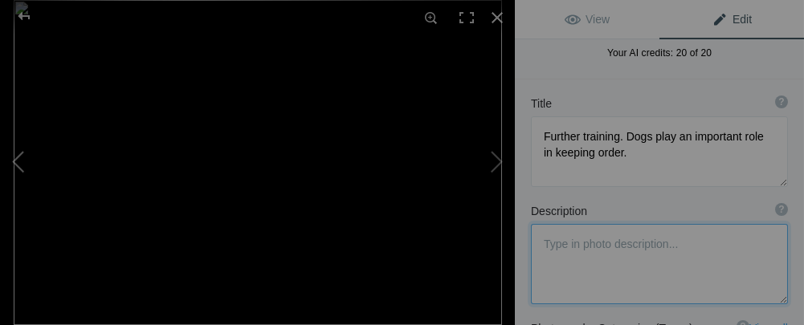
click at [22, 166] on button at bounding box center [60, 162] width 121 height 117
type textarea "There is a Police Training Center and station. at Akagera Nat. Pk."
type textarea "The center, trains officers to keep order prevent poaching, and other handle th…"
type textarea "DSC09624.jpg"
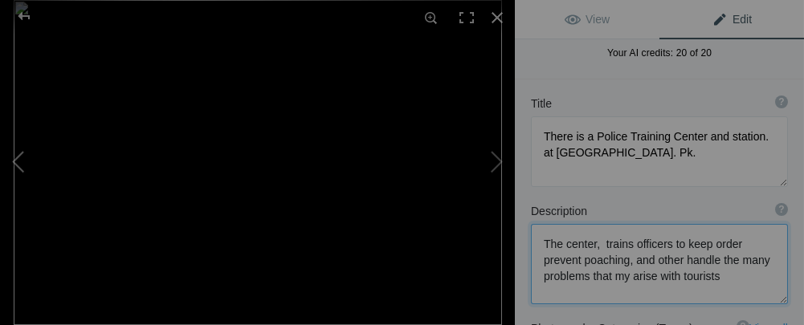
click at [22, 168] on button at bounding box center [60, 162] width 121 height 117
type textarea "Rice paddies AKARGERA"
type textarea "DSC09655.jpg"
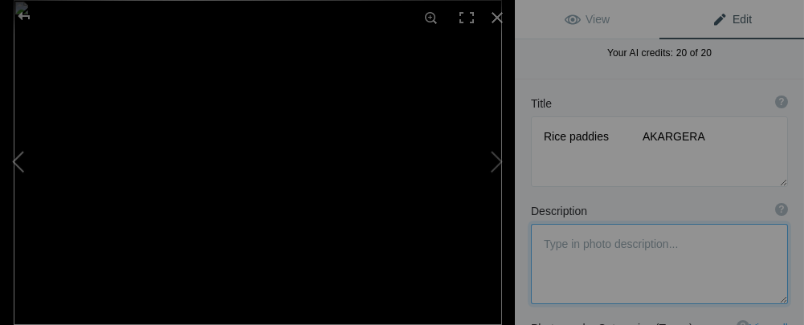
click at [22, 168] on button at bounding box center [60, 162] width 121 height 117
type textarea "Notice the beautiful intricate weaving all done with local trees, grasses and b…"
type textarea "DSC09387.jpg"
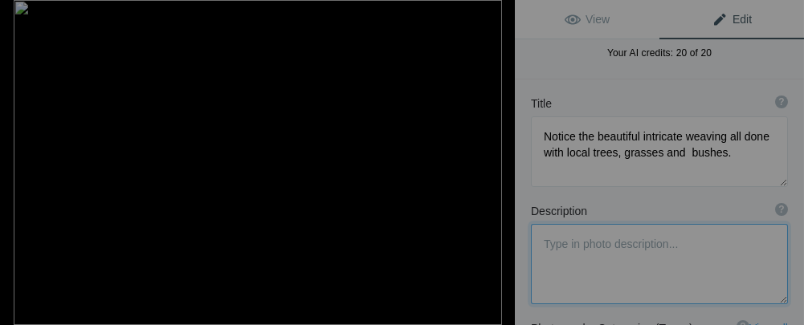
click at [22, 168] on button at bounding box center [60, 162] width 121 height 117
type textarea "Buildings in the Women's Opportunity Center. KAYONZA"
type textarea "The center is home to about 300 Rwandan women who are genocide Survivors and al…"
type textarea "DSC09433.jpg"
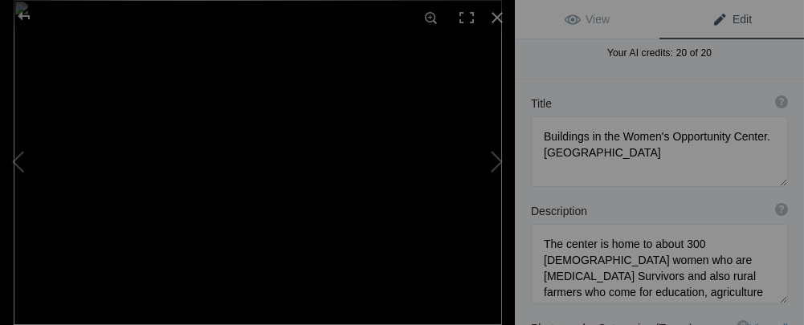
click at [712, 21] on span "Edit" at bounding box center [732, 19] width 40 height 13
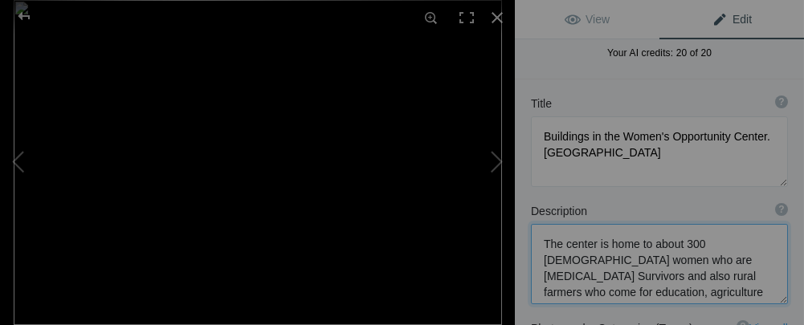
click at [628, 257] on textarea at bounding box center [659, 264] width 257 height 80
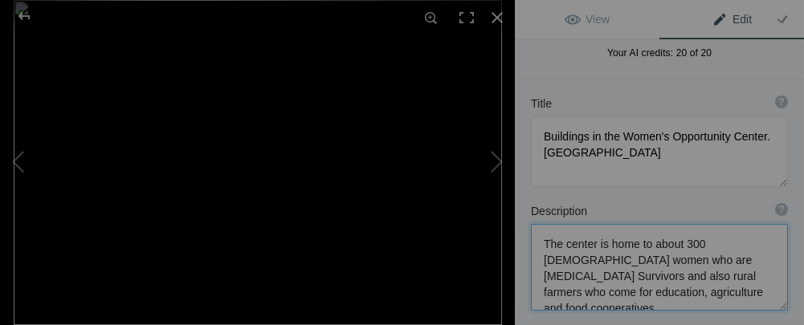
click at [677, 262] on textarea at bounding box center [659, 267] width 257 height 87
type textarea "The center is home to about 300 Rwandan women who are Genocide survivors and al…"
click at [494, 162] on button at bounding box center [455, 162] width 121 height 117
type textarea "Notice the beautiful intricate weaving all done with local trees, grasses and b…"
type textarea "DSC09387.jpg"
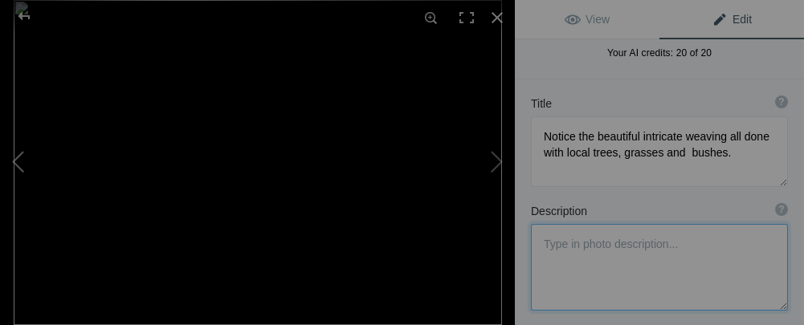
click at [23, 166] on button at bounding box center [60, 162] width 121 height 117
type textarea "Buildings in the Women's Opportunity Center. KAYONZA"
type textarea "The center is home to about 300 Rwandan women who are Genocide survivors and al…"
type textarea "DSC09433.jpg"
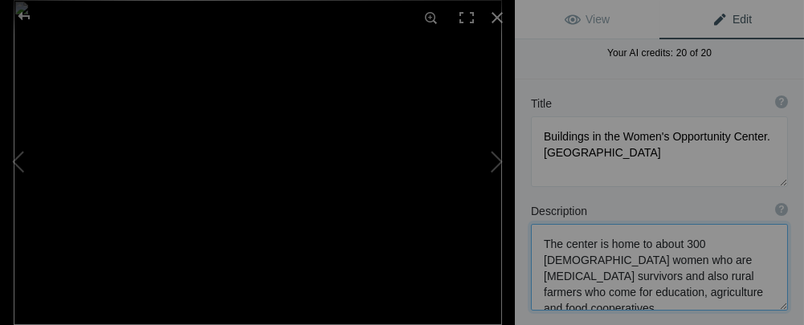
click at [566, 277] on textarea at bounding box center [659, 267] width 257 height 87
click at [701, 272] on textarea at bounding box center [659, 275] width 257 height 103
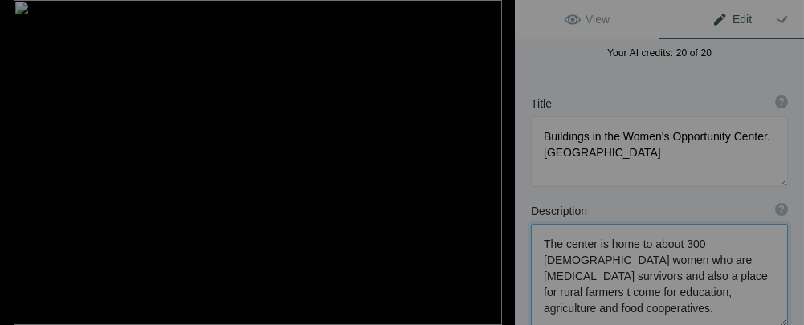
type textarea "The center is home to about 300 Rwandan women who are Genocide survivors and al…"
click at [494, 163] on button at bounding box center [455, 162] width 121 height 117
type textarea "Notice the beautiful intricate weaving all done with local trees, grasses and b…"
type textarea "DSC09387.jpg"
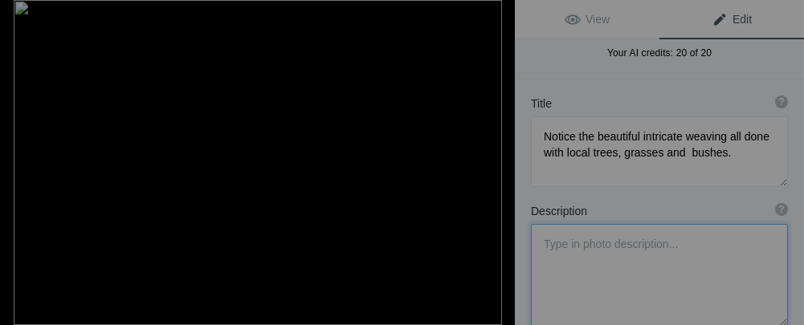
click at [494, 163] on button at bounding box center [455, 162] width 121 height 117
type textarea "Rice paddies AKARGERA"
type textarea "DSC09655.jpg"
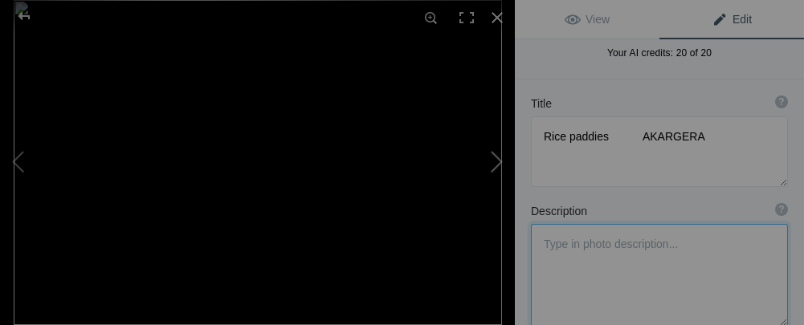
click at [493, 166] on button at bounding box center [455, 162] width 121 height 117
type textarea "There is a Police Training Center and station. at Akagera Nat. Pk."
type textarea "The center, trains officers to keep order prevent poaching, and other handle th…"
type textarea "DSC09624.jpg"
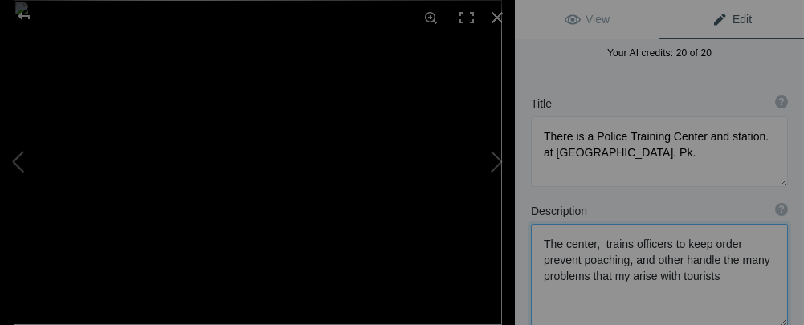
click at [677, 258] on textarea at bounding box center [659, 275] width 257 height 103
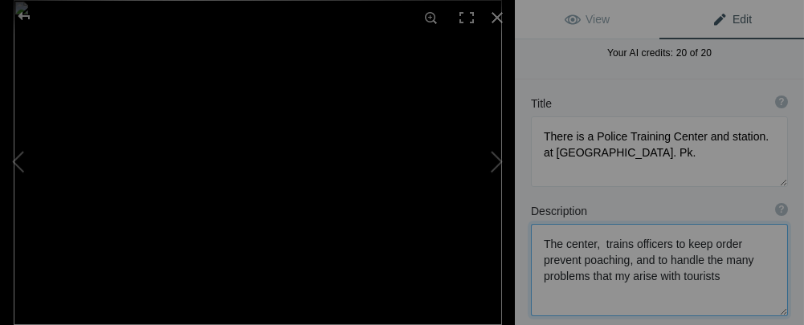
click at [623, 277] on textarea at bounding box center [659, 270] width 257 height 92
type textarea "The center, trains officers to keep order prevent poaching, and to handle the m…"
click at [492, 165] on button at bounding box center [455, 162] width 121 height 117
type textarea "Further training. Dogs play an important role in keeping order."
type textarea "DSC09625.jpg"
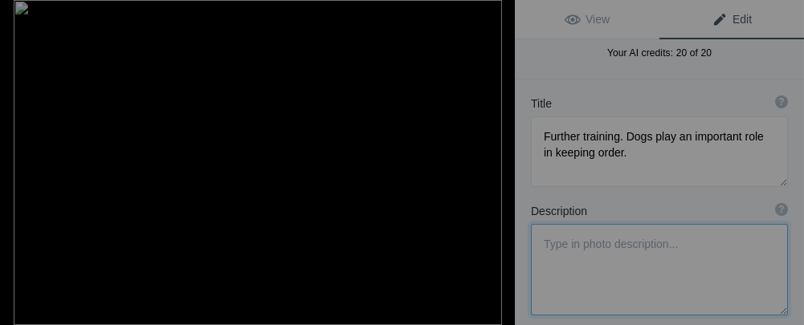
click at [492, 165] on button at bounding box center [455, 162] width 121 height 117
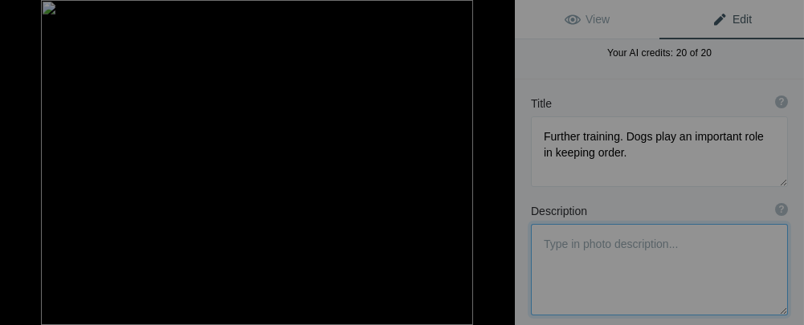
type textarea "These Lions are no more that 50 feet from the main entrance our stay at Akarger…"
type textarea "DSC00225.jpeg"
click at [493, 166] on button at bounding box center [455, 162] width 121 height 117
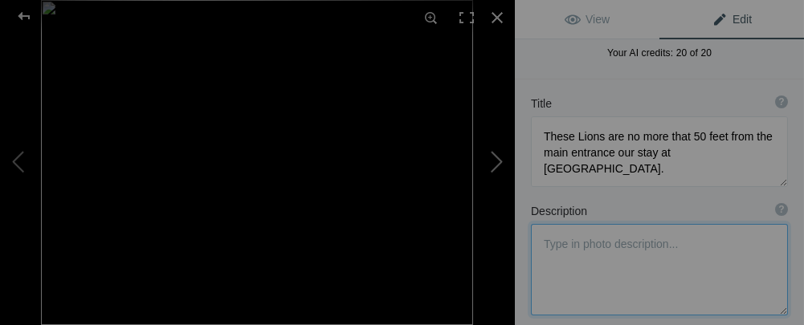
type textarea "I wonder what he is dreaming about?"
type textarea "DSC00227.jpeg"
click at [493, 166] on button at bounding box center [455, 162] width 121 height 117
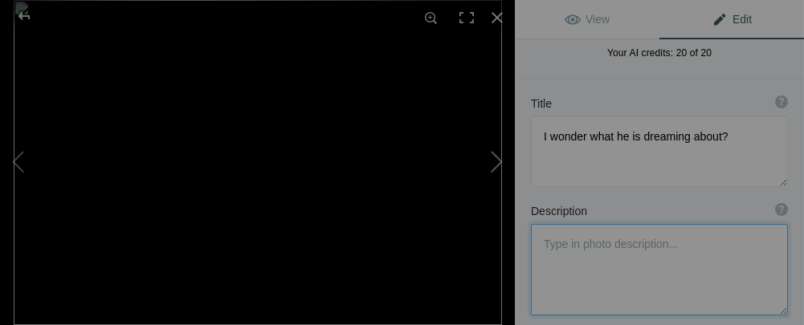
type textarea "Our welcome group"
type textarea "DSC09363.jpg"
click at [493, 166] on button at bounding box center [455, 162] width 121 height 117
type textarea "Our welcome group the second day as we returned from Safari."
type textarea "DSC09485.jpg"
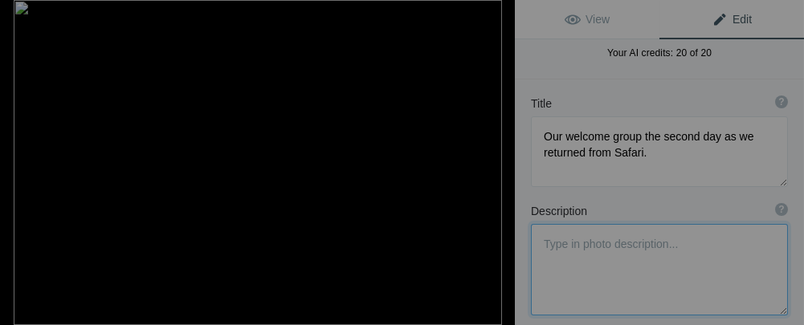
click at [493, 166] on button at bounding box center [455, 162] width 121 height 117
type textarea "My room....large and very nice"
type textarea "DSC09364.jpg"
click at [494, 165] on button at bounding box center [455, 162] width 121 height 117
type textarea "Cape Buffalo - one of the most dangerous African animals. This was the start of…"
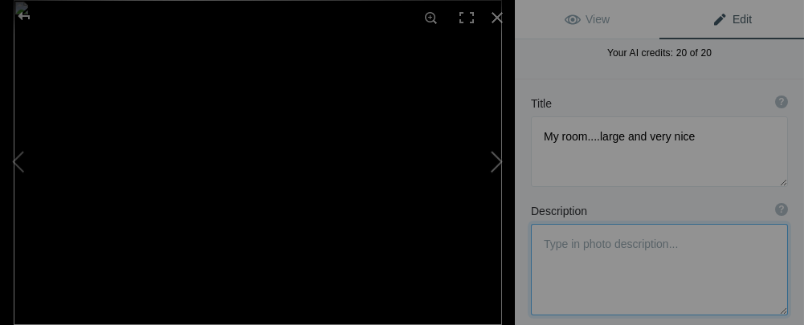
type textarea "DSC09519.jpg"
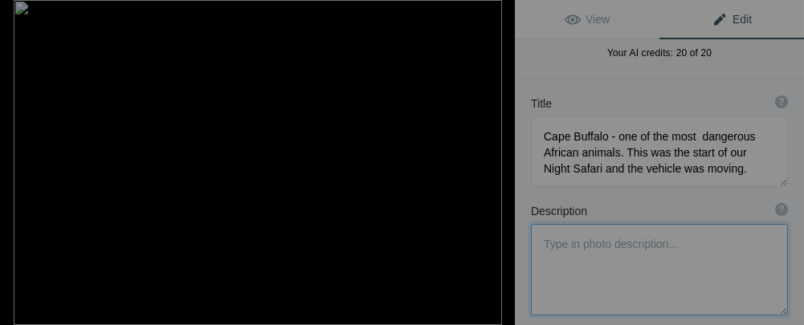
click at [494, 165] on button at bounding box center [455, 162] width 121 height 117
type textarea "A rare find ..a Leopard. One of the big five.Cape Buffalo, Elephant, Lion and R…"
type textarea "DSC09522.jpg"
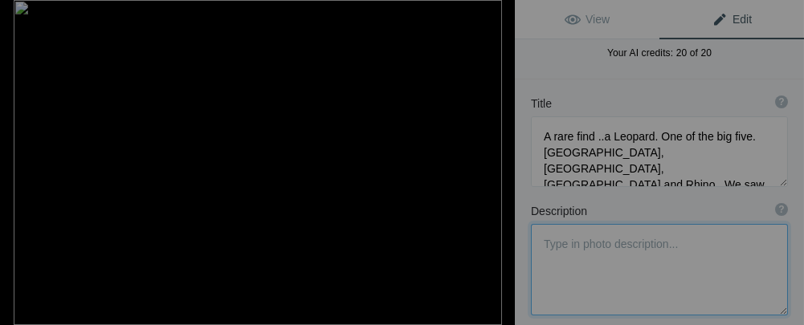
click at [494, 165] on button at bounding box center [455, 162] width 121 height 117
type textarea "Interesting photo taken from the Safari vehicle"
type textarea "DSC09527.jpg"
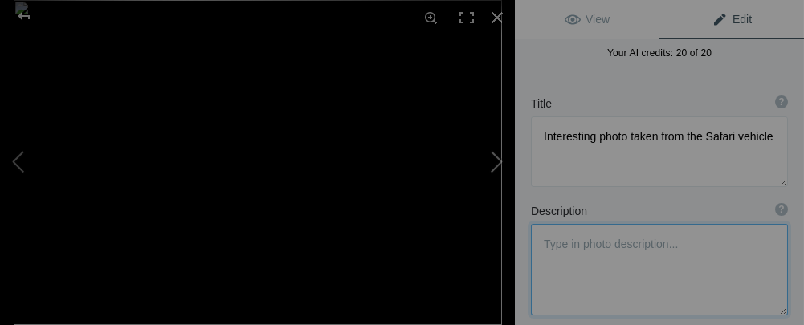
click at [497, 160] on button at bounding box center [455, 162] width 121 height 117
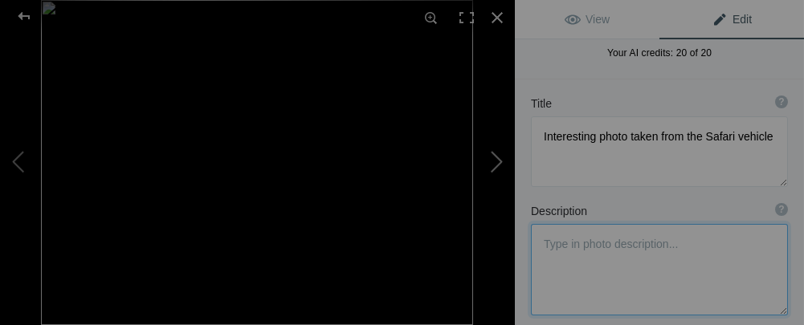
type textarea "African Bush Elephant's have big ears. Indian Elephants small ears."
type textarea "DSC00217.jpeg"
click at [497, 162] on button at bounding box center [455, 162] width 121 height 117
type textarea "We might have awakened him"
type textarea "DSC00198.jpeg"
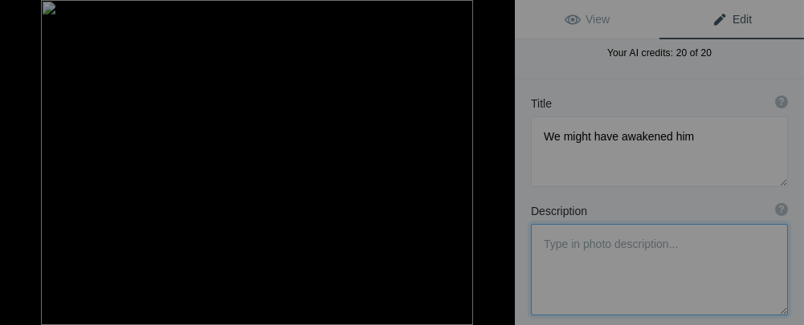
click at [497, 162] on button at bounding box center [455, 162] width 121 height 117
type textarea "Hippos"
type textarea "DSC00192.jpeg"
click at [497, 162] on button at bounding box center [455, 162] width 121 height 117
type textarea "They spend a lot of time in water"
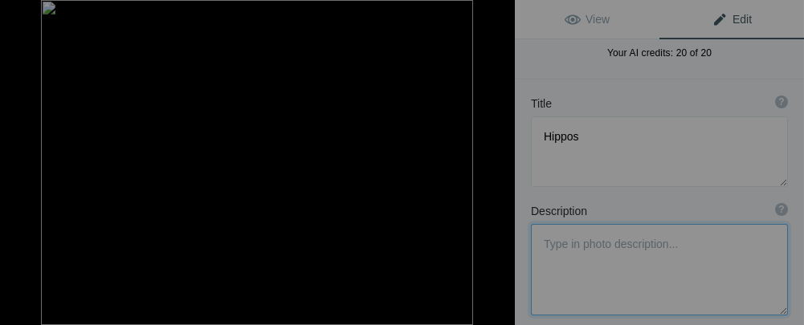
type textarea "DSC00191.jpeg"
click at [497, 162] on button at bounding box center [455, 162] width 121 height 117
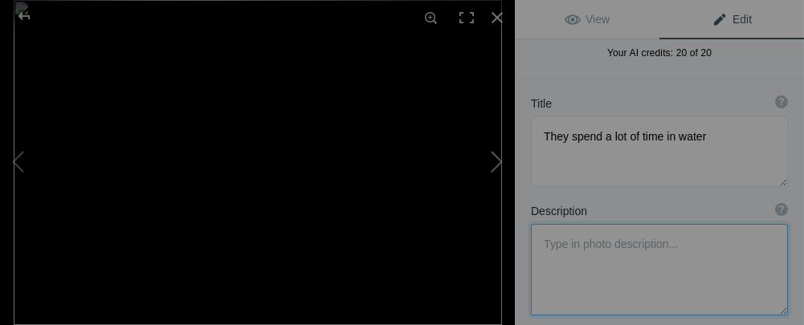
type textarea "Black and White Woodland Kingfisher"
type textarea "DSC00244.jpg"
click at [497, 162] on button at bounding box center [455, 162] width 121 height 117
type textarea "Nest of a Black Headed Weaver Bird. The are a small bird who build large intric…"
type textarea "DSC00250.jpg"
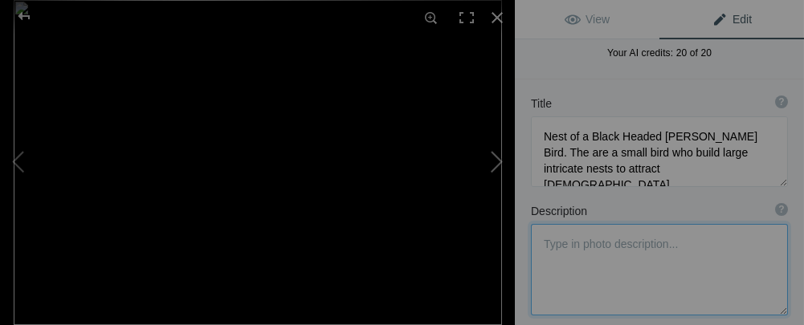
click at [496, 164] on button at bounding box center [455, 162] width 121 height 117
type textarea "Lone Zebra"
type textarea "DSC00254.jpg"
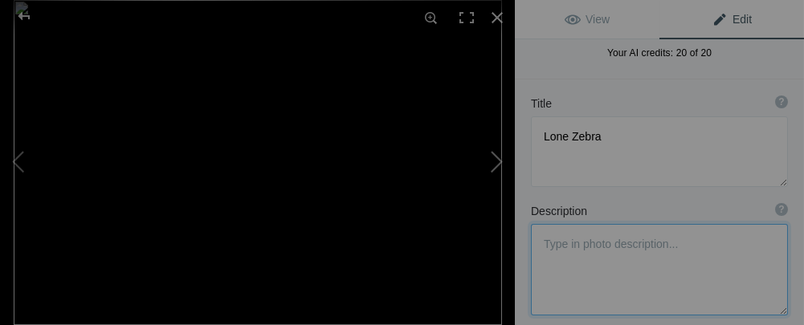
click at [496, 164] on button at bounding box center [455, 162] width 121 height 117
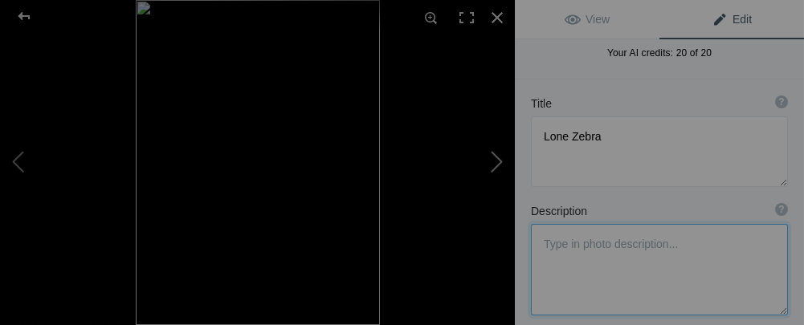
type textarea "Father and Child"
type textarea "IMG_7480.jpg"
click at [496, 164] on button at bounding box center [455, 162] width 121 height 117
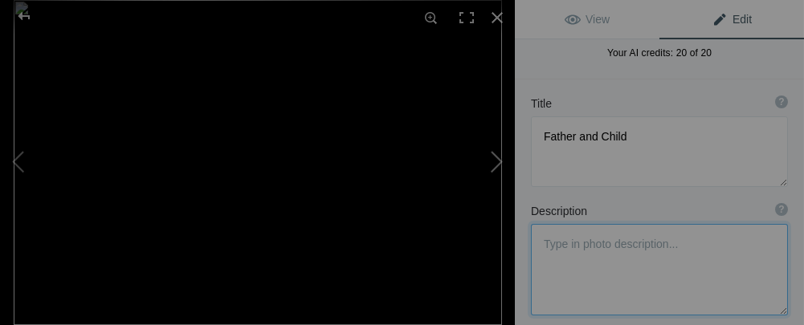
type textarea "African Black Rhino - tough and dangerous"
type textarea "DSC00275.jpg"
click at [496, 163] on button at bounding box center [455, 162] width 121 height 117
type textarea "An armoured vehicle"
type textarea "DSC00290.jpg"
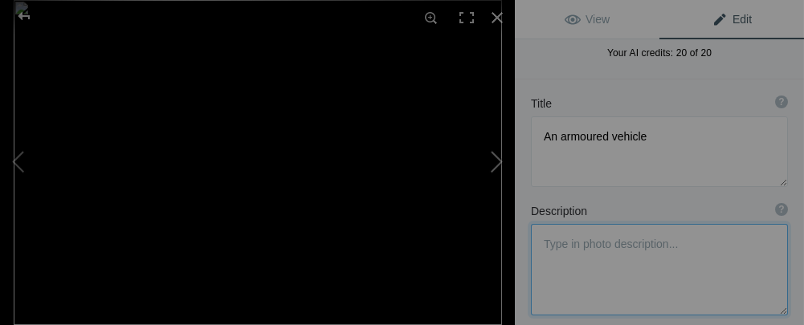
click at [497, 166] on button at bounding box center [455, 162] width 121 height 117
type textarea "In Akergara National Park. She may be a Park Ranger"
type textarea "DSC09435.jpg"
click at [497, 166] on button at bounding box center [455, 162] width 121 height 117
type textarea "Baby Rhino"
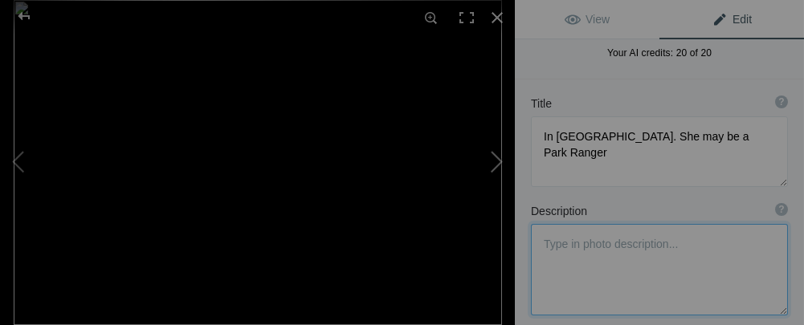
type textarea "DSC09436.jpg"
click at [497, 166] on button at bounding box center [455, 162] width 121 height 117
type textarea "Rhino"
type textarea "DSC00296.jpg"
click at [497, 166] on button at bounding box center [455, 162] width 121 height 117
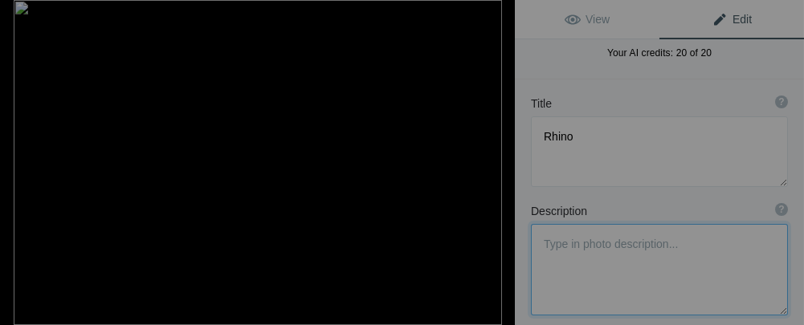
type textarea "Lion moving thru . Rangers do controlled burns to prevent wild fires."
type textarea "DSC09530.jpg"
click at [497, 166] on button at bounding box center [455, 162] width 121 height 117
type textarea "A Baboon family almost always has a lookout to warn of danger"
type textarea "DSC09531.jpg"
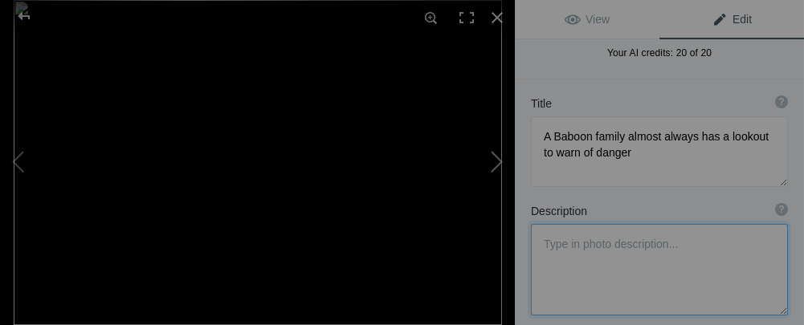
click at [496, 162] on button at bounding box center [455, 162] width 121 height 117
type textarea "Baboon Family - average size about 50"
type textarea "DSC09533.jpg"
click at [496, 162] on button at bounding box center [455, 162] width 121 height 117
type textarea "Eland"
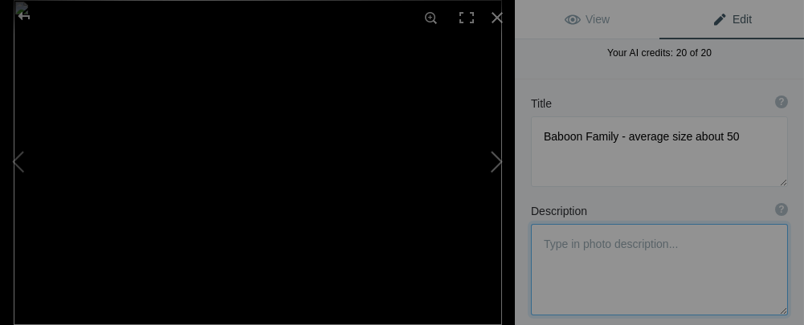
type textarea "DSC09536.jpg"
click at [496, 162] on button at bounding box center [455, 162] width 121 height 117
type textarea "From our vehicle"
type textarea "DSC09538.jpg"
click at [496, 162] on button at bounding box center [455, 162] width 121 height 117
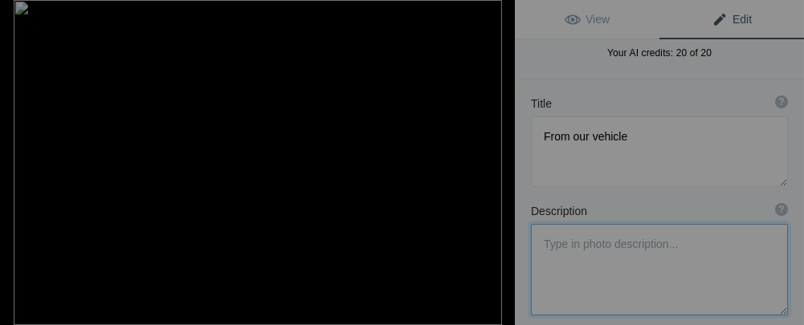
type textarea "Zebra on the move"
type textarea "DSC09539.jpg"
click at [496, 162] on button at bounding box center [455, 162] width 121 height 117
type textarea "Cormorant sitting on a Hippo"
type textarea "DSC09541.jpg"
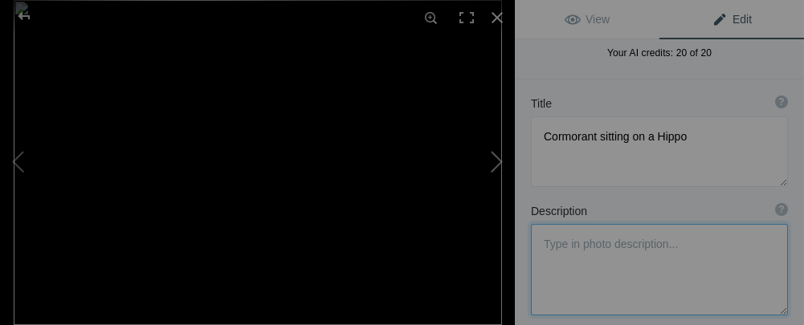
click at [501, 162] on button at bounding box center [455, 162] width 121 height 117
type textarea "Hippo"
click at [501, 162] on button at bounding box center [455, 162] width 121 height 117
type textarea "DSC09548.jpg"
click at [501, 162] on button at bounding box center [455, 162] width 121 height 117
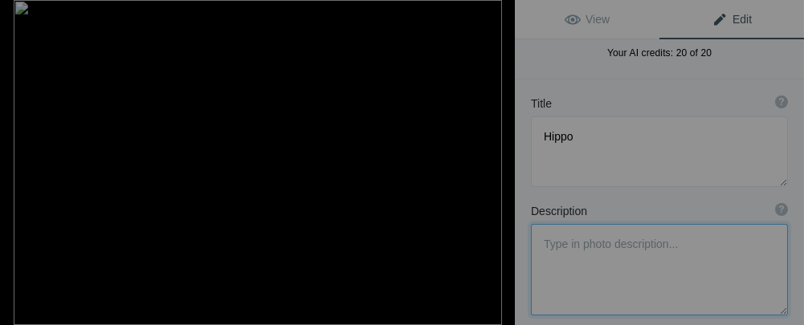
type textarea "Resting"
type textarea "DSC09543.jpg"
click at [501, 162] on button at bounding box center [455, 162] width 121 height 117
type textarea "Going where who knows?"
type textarea "DSC09552.jpg"
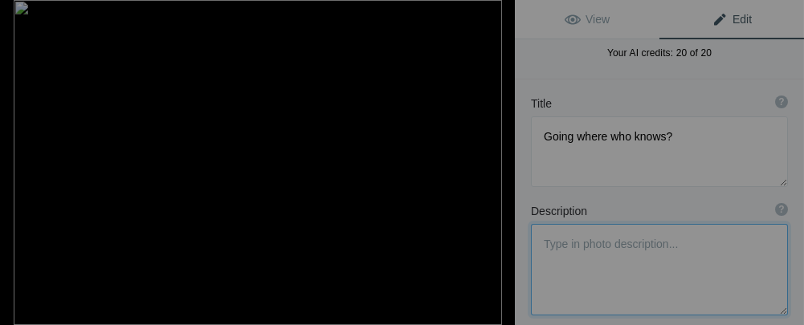
click at [501, 162] on button at bounding box center [455, 162] width 121 height 117
type textarea "Impala"
click at [501, 162] on button at bounding box center [455, 162] width 121 height 117
type textarea "DSC09554.jpg"
click at [501, 162] on button at bounding box center [455, 162] width 121 height 117
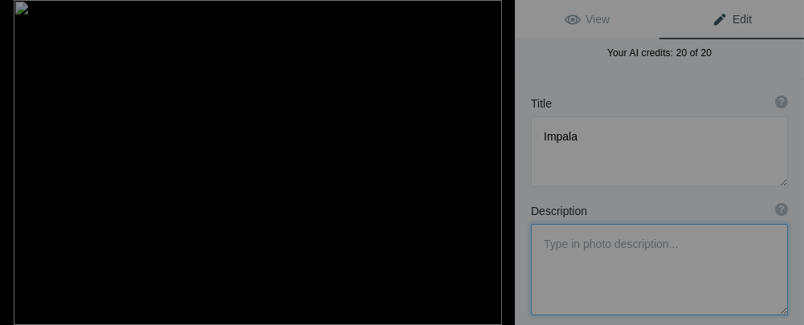
type textarea "Blackheaded Weavers Nest next to African Fish Eagle"
type textarea "DSC09555.jpg"
click at [501, 162] on button at bounding box center [455, 162] width 121 height 117
type textarea "Taken from the Safari Vehicle"
type textarea "DSC09558.jpg"
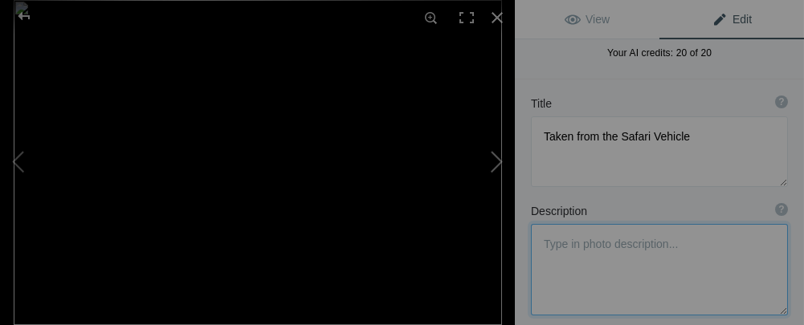
click at [499, 162] on button at bounding box center [455, 162] width 121 height 117
type textarea "Plenty to eat"
type textarea "DSC09561.jpg"
click at [499, 162] on button at bounding box center [455, 162] width 121 height 117
type textarea "Nice head shot"
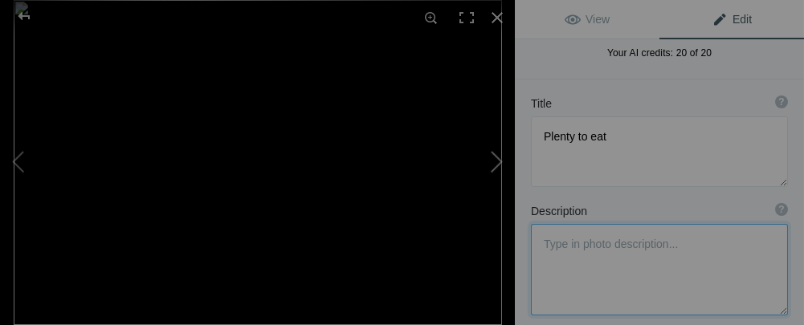
type textarea "DSC09562.jpg"
click at [499, 162] on button at bounding box center [455, 162] width 121 height 117
type textarea "On the move"
type textarea "DSC09563.jpg"
click at [499, 162] on button at bounding box center [455, 162] width 121 height 117
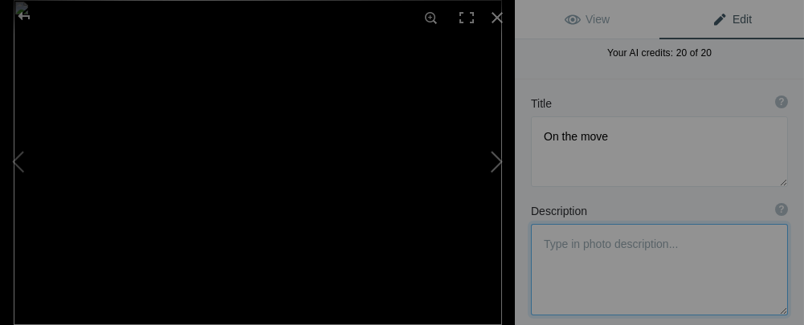
type textarea "2 younger ones"
type textarea "DSC09564.jpg"
click at [499, 162] on button at bounding box center [455, 162] width 121 height 117
type textarea "Always interesting to look at"
type textarea "DSC09566.jpg"
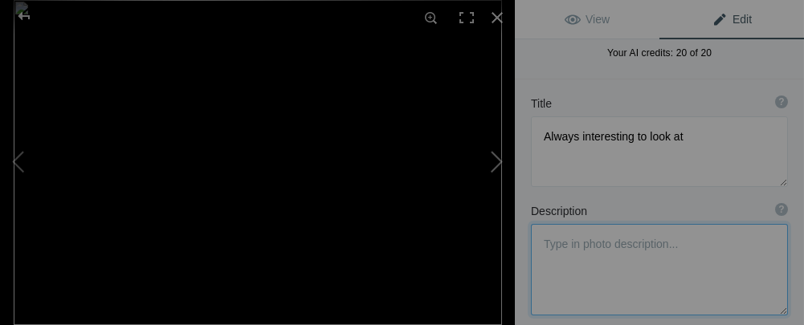
click at [499, 162] on button at bounding box center [455, 162] width 121 height 117
type textarea "Three successive photos"
type textarea "DSC09567.jpg"
click at [496, 164] on button at bounding box center [455, 162] width 121 height 117
type textarea "2"
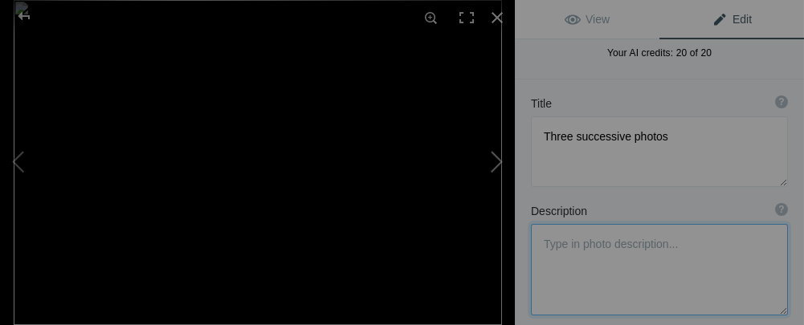
type textarea "DSC09568.jpg"
click at [496, 164] on button at bounding box center [455, 162] width 121 height 117
type textarea "3"
type textarea "DSC09571.jpg"
click at [496, 164] on button at bounding box center [455, 162] width 121 height 117
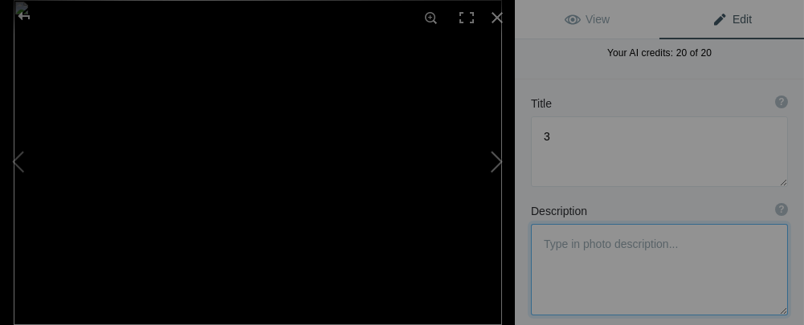
type textarea "Mother and child"
type textarea "DSC09574.jpg"
click at [496, 164] on button at bounding box center [455, 162] width 121 height 117
type textarea "Perhaps an oider sibling"
type textarea "DSC09575.jpg"
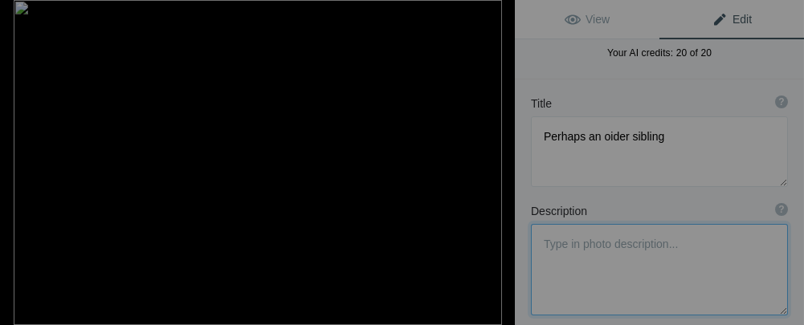
click at [496, 164] on button at bounding box center [455, 162] width 121 height 117
type textarea "Zebras"
type textarea "DSC09584.jpg"
click at [496, 164] on button at bounding box center [455, 162] width 121 height 117
type textarea "Waterbuck"
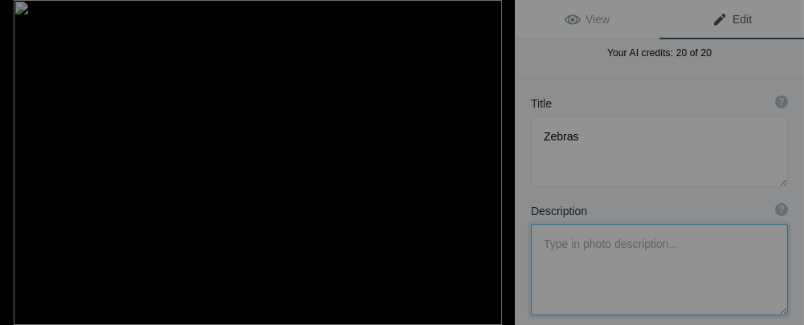
type textarea "DSC09595.jpg"
click at [496, 164] on button at bounding box center [455, 162] width 121 height 117
type textarea "Waterbucks"
type textarea "DSC09599.jpg"
click at [496, 164] on button at bounding box center [455, 162] width 121 height 117
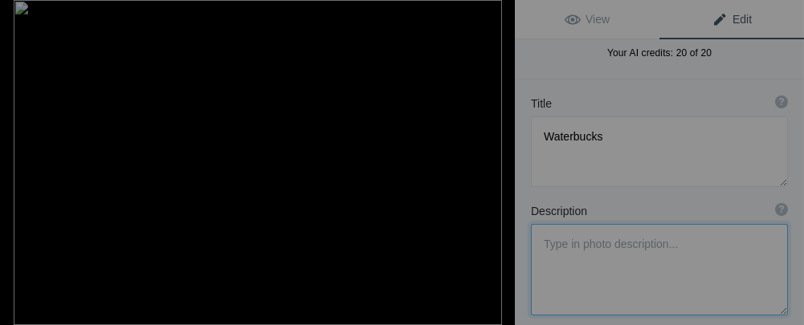
type textarea "Another hungry Rhino"
type textarea "DSC09632.jpg"
click at [496, 164] on button at bounding box center [455, 162] width 121 height 117
type textarea "African Fish Eagle"
type textarea "DSC09640.jpg"
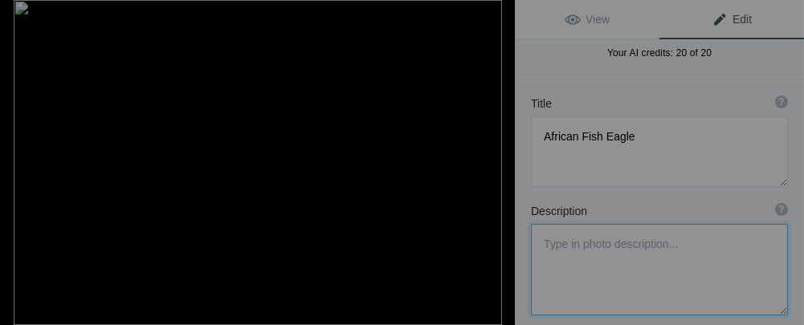
click at [496, 164] on button at bounding box center [455, 162] width 121 height 117
type textarea "Waterbuck"
click at [496, 164] on button at bounding box center [455, 162] width 121 height 117
type textarea "DSC09643.jpg"
click at [493, 165] on button at bounding box center [455, 162] width 121 height 117
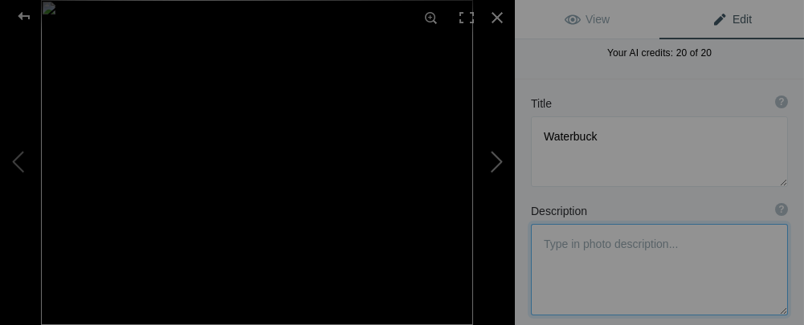
type textarea "Nile Crocodile"
type textarea "DSC00193.jpeg"
click at [493, 165] on button at bounding box center [455, 162] width 121 height 117
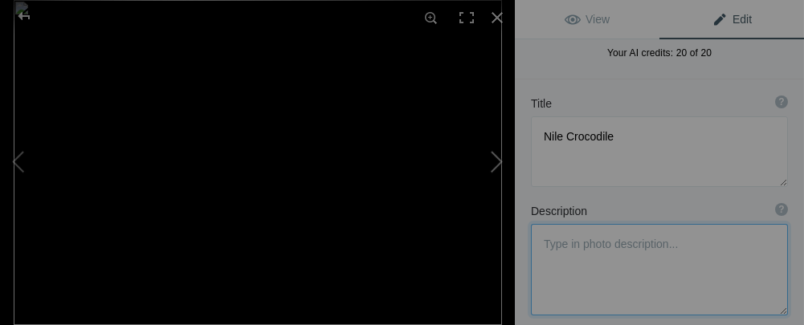
type textarea "Cormorants LAKE IHEMA"
click at [493, 165] on button at bounding box center [455, 162] width 121 height 117
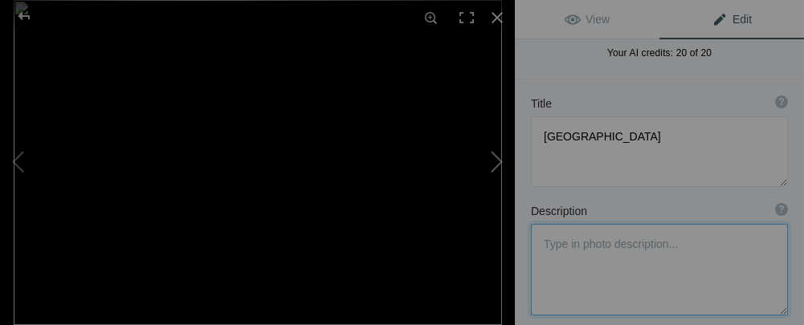
click at [493, 166] on button at bounding box center [455, 162] width 121 height 117
click at [498, 20] on div at bounding box center [497, 17] width 35 height 35
